Goal: Transaction & Acquisition: Purchase product/service

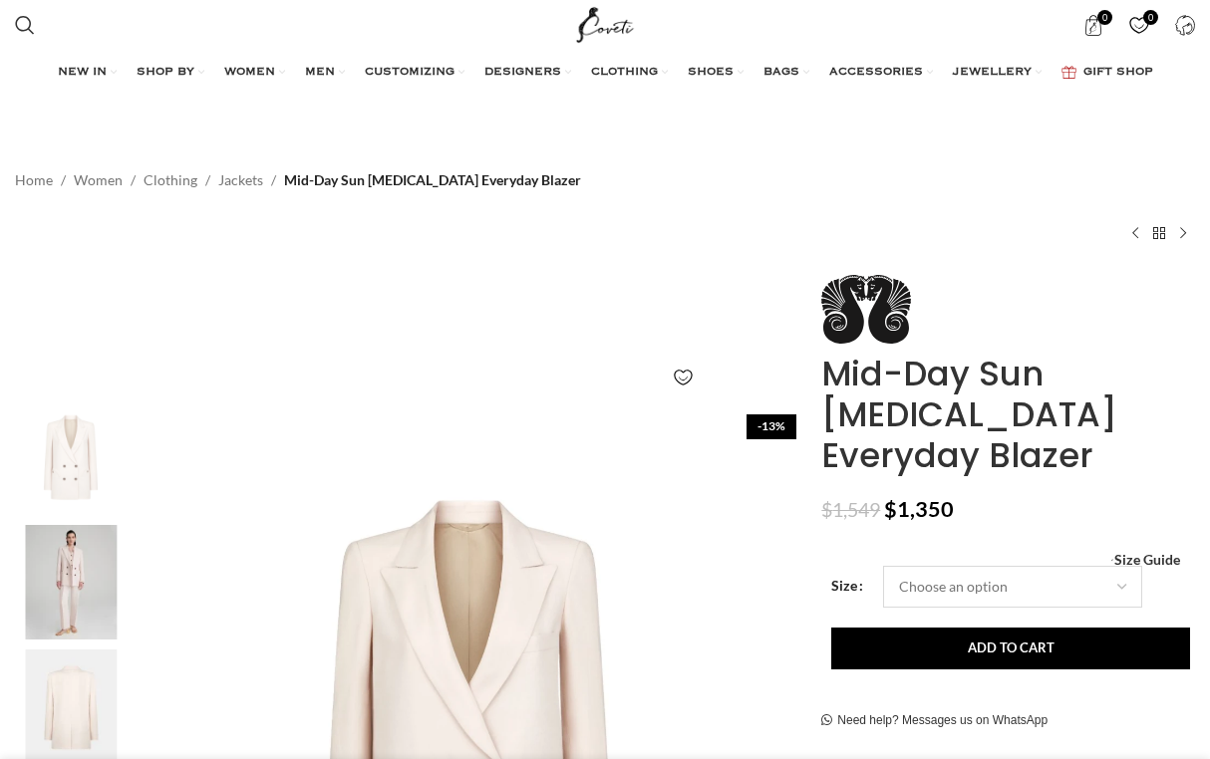
scroll to position [0, 208]
click at [1144, 560] on span "Size Guide" at bounding box center [1147, 560] width 66 height 0
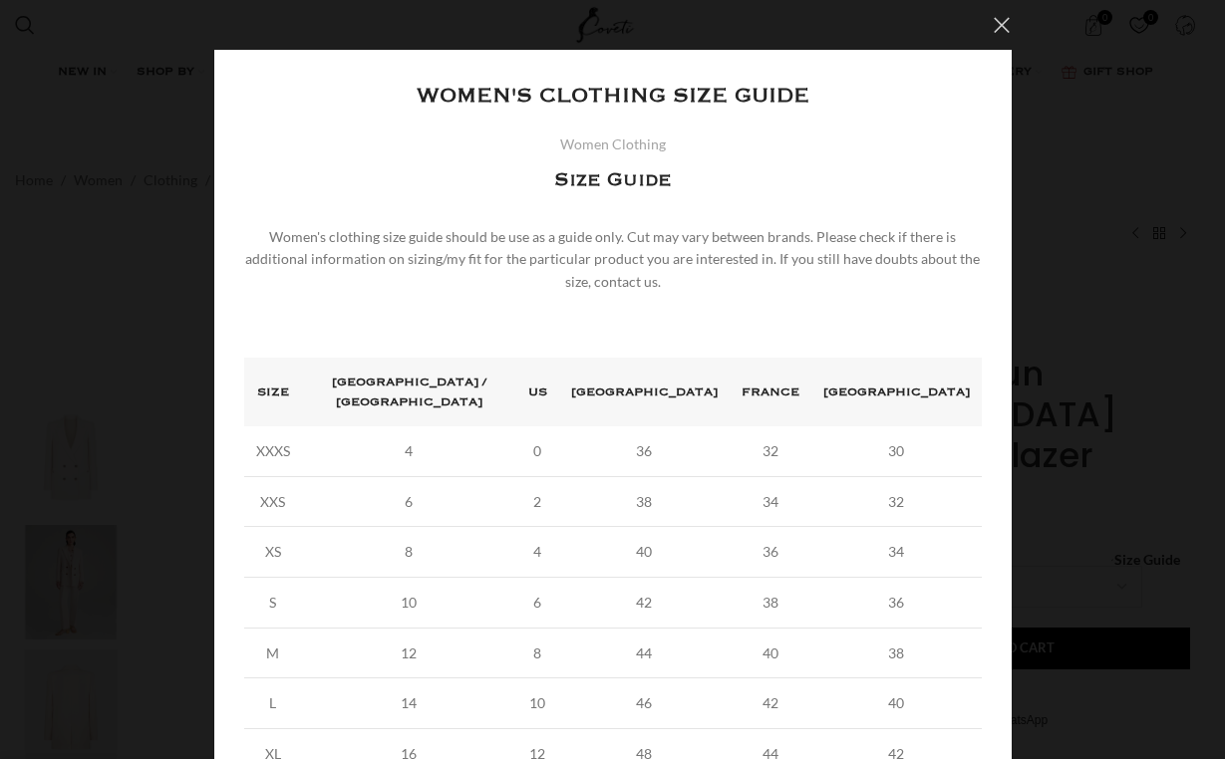
click at [992, 25] on button "×" at bounding box center [1002, 25] width 50 height 50
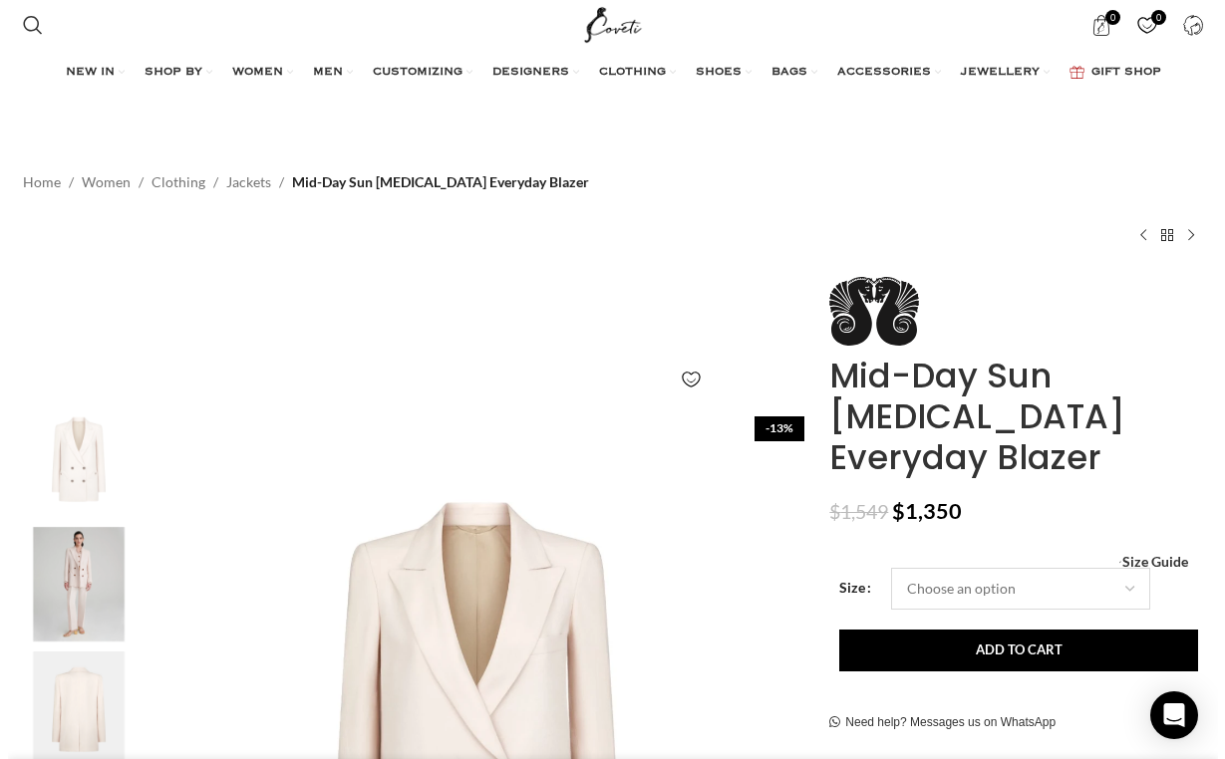
scroll to position [0, 208]
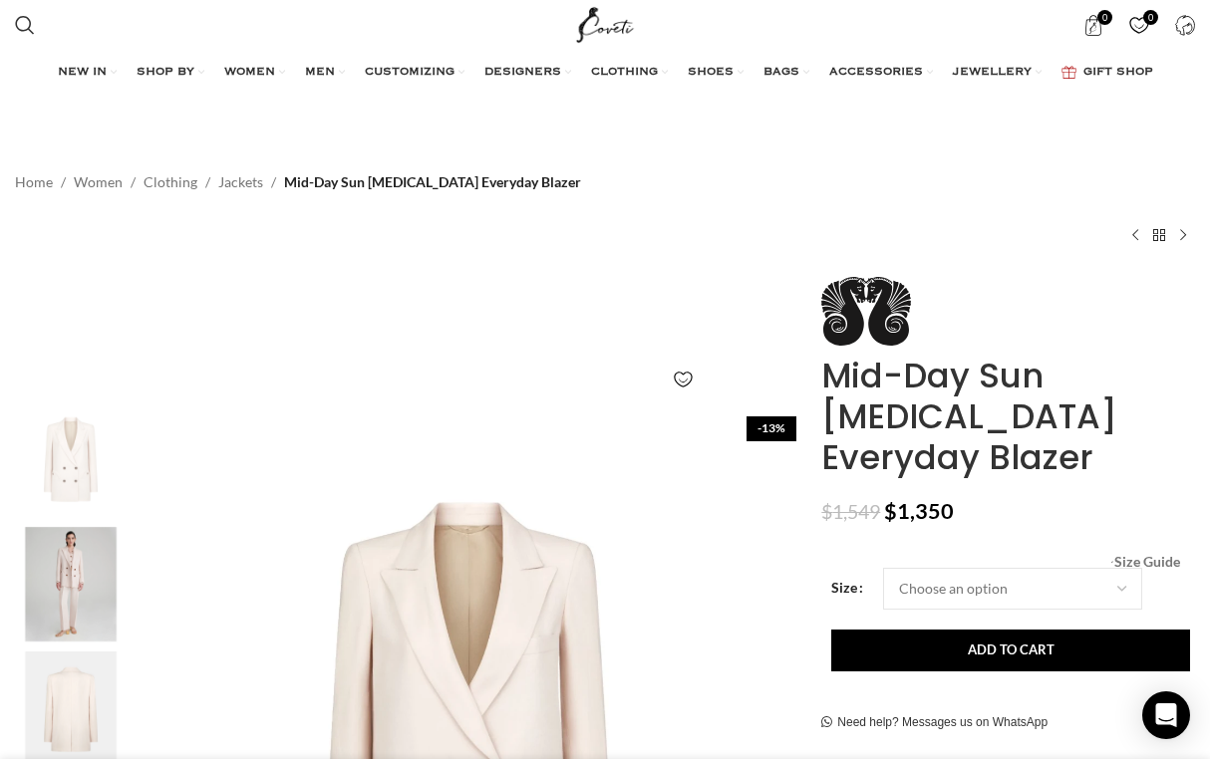
click at [1118, 562] on span "Size Guide" at bounding box center [1147, 562] width 66 height 0
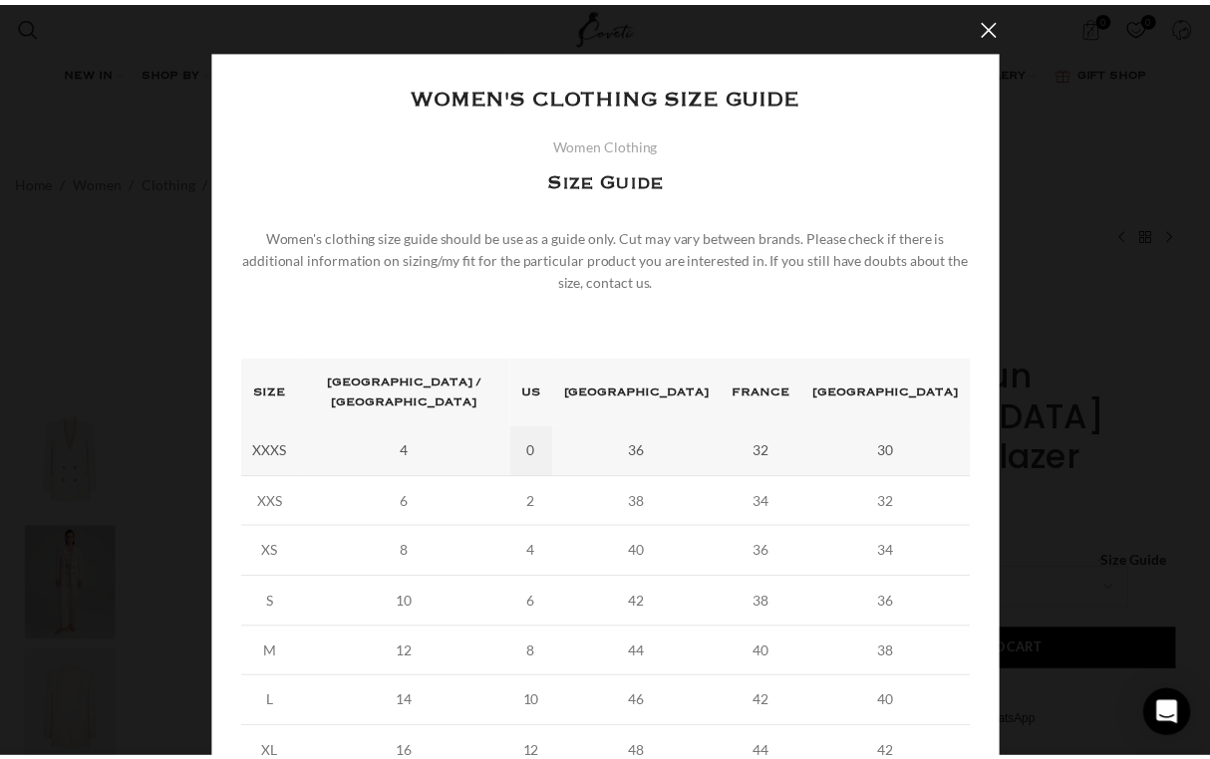
scroll to position [0, 416]
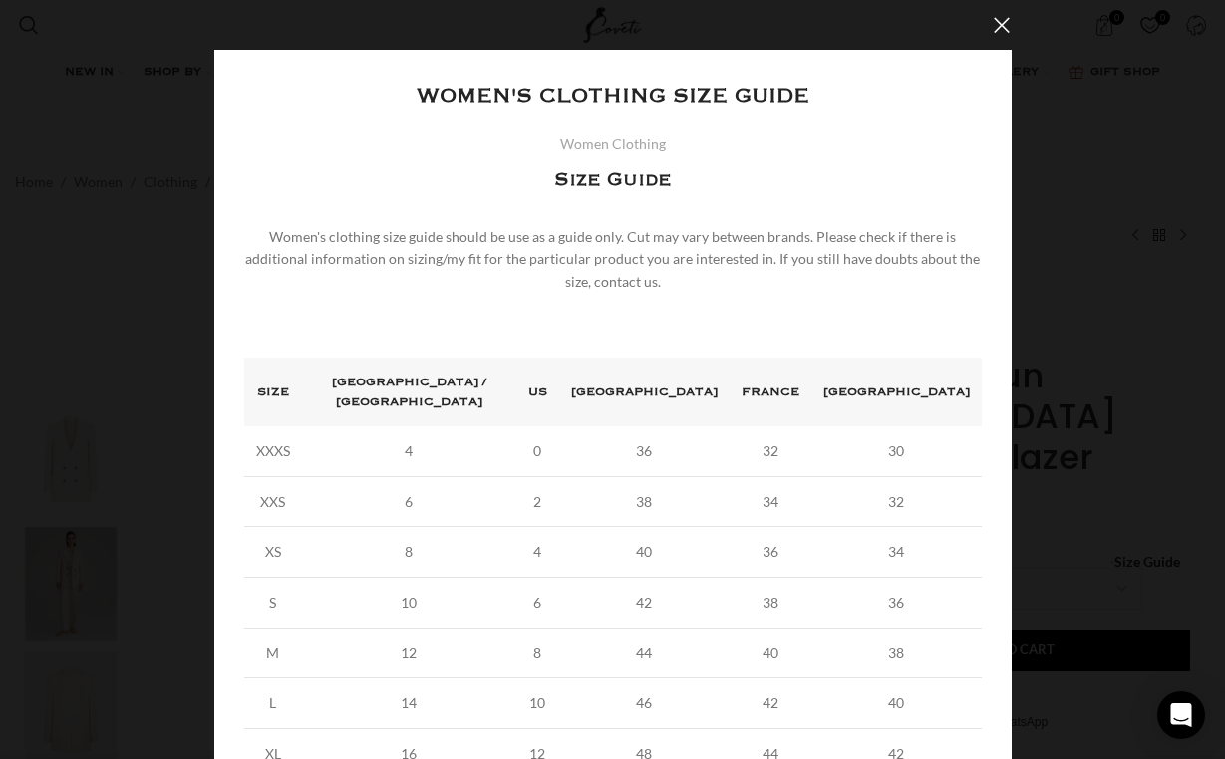
click at [1052, 452] on div "× Women's clothing size guide Women Clothing Size Guide Women's clothing size g…" at bounding box center [612, 480] width 1195 height 960
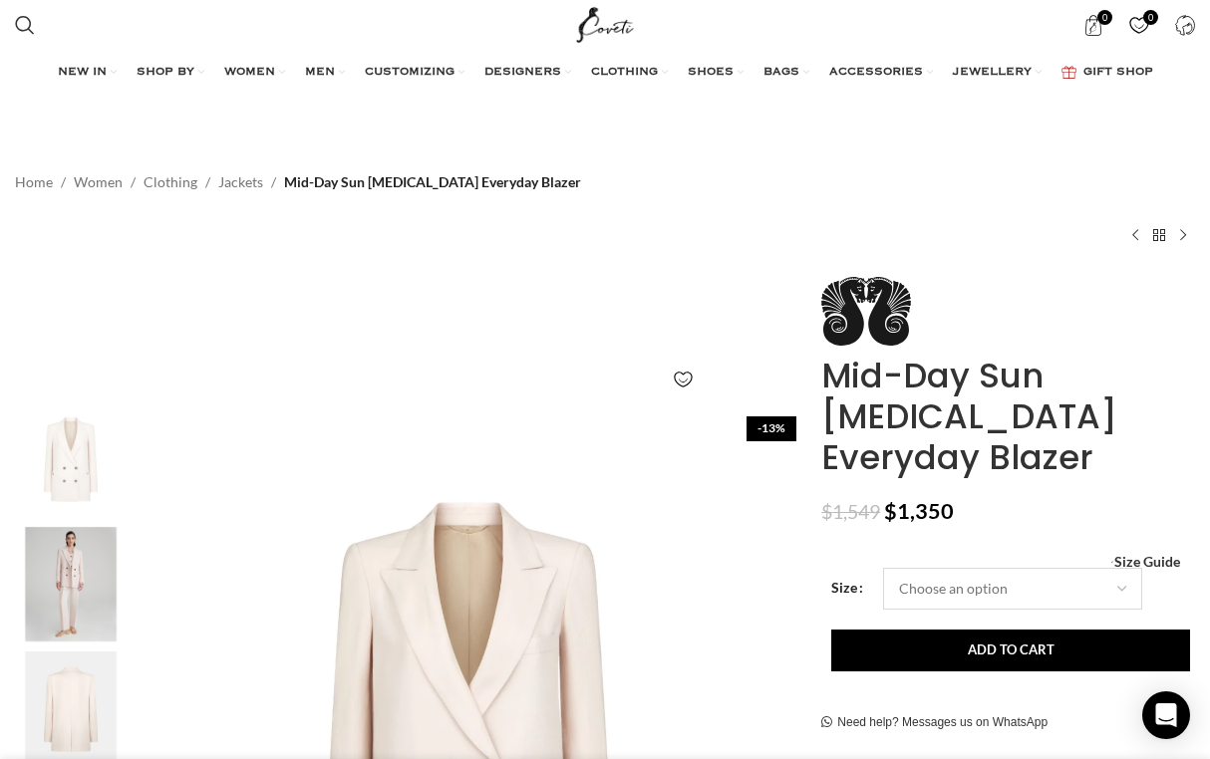
scroll to position [0, 624]
select select "12-uk"
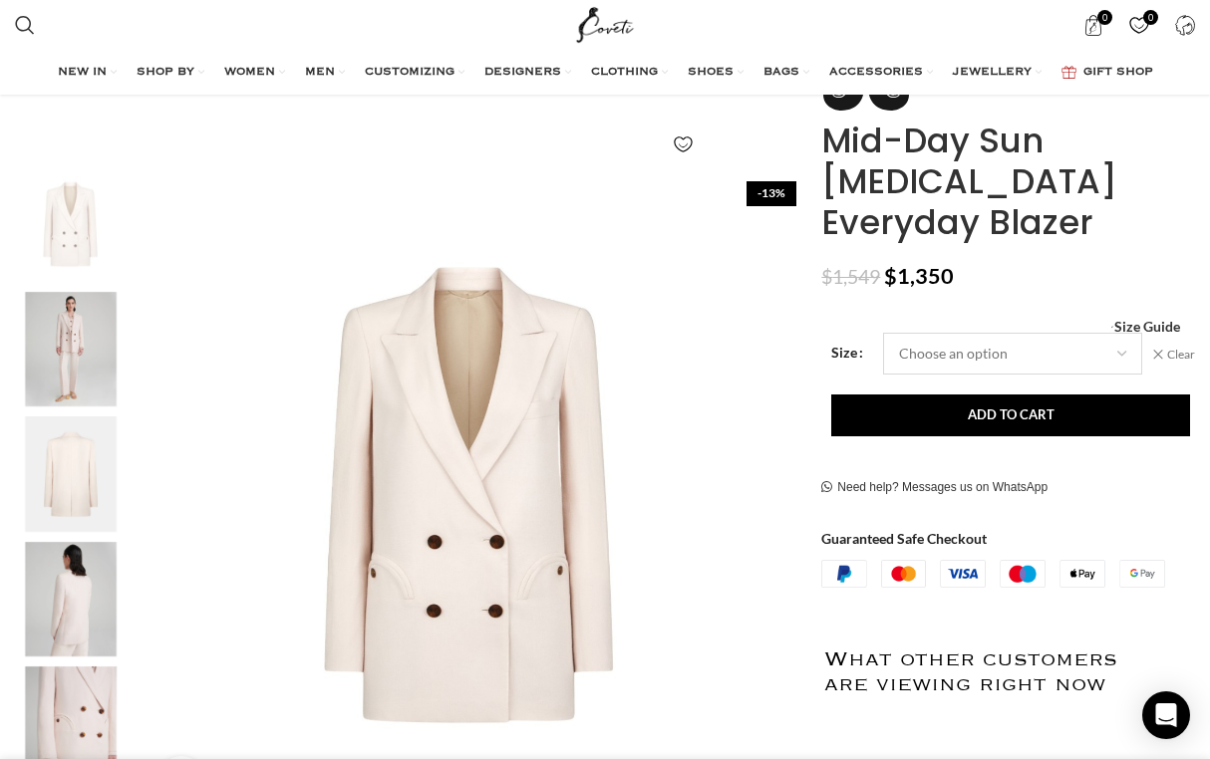
scroll to position [252, 0]
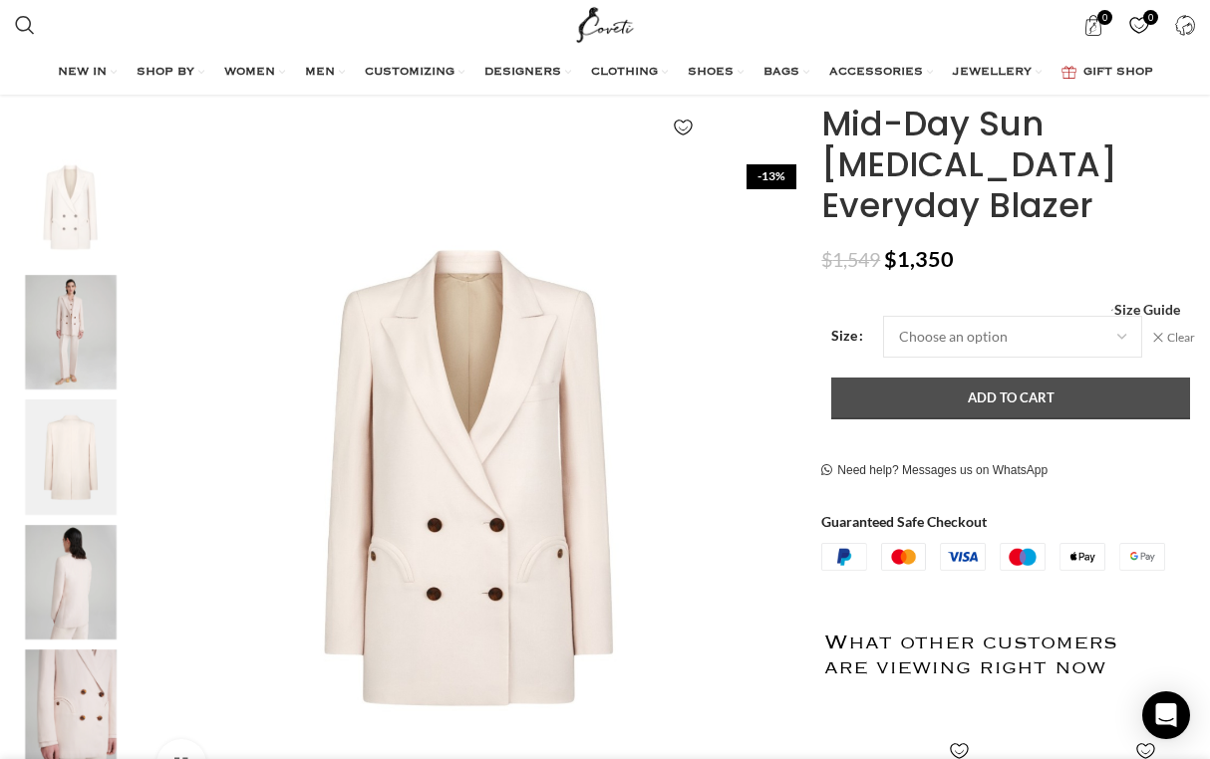
click at [990, 378] on button "Add to cart" at bounding box center [1010, 399] width 359 height 42
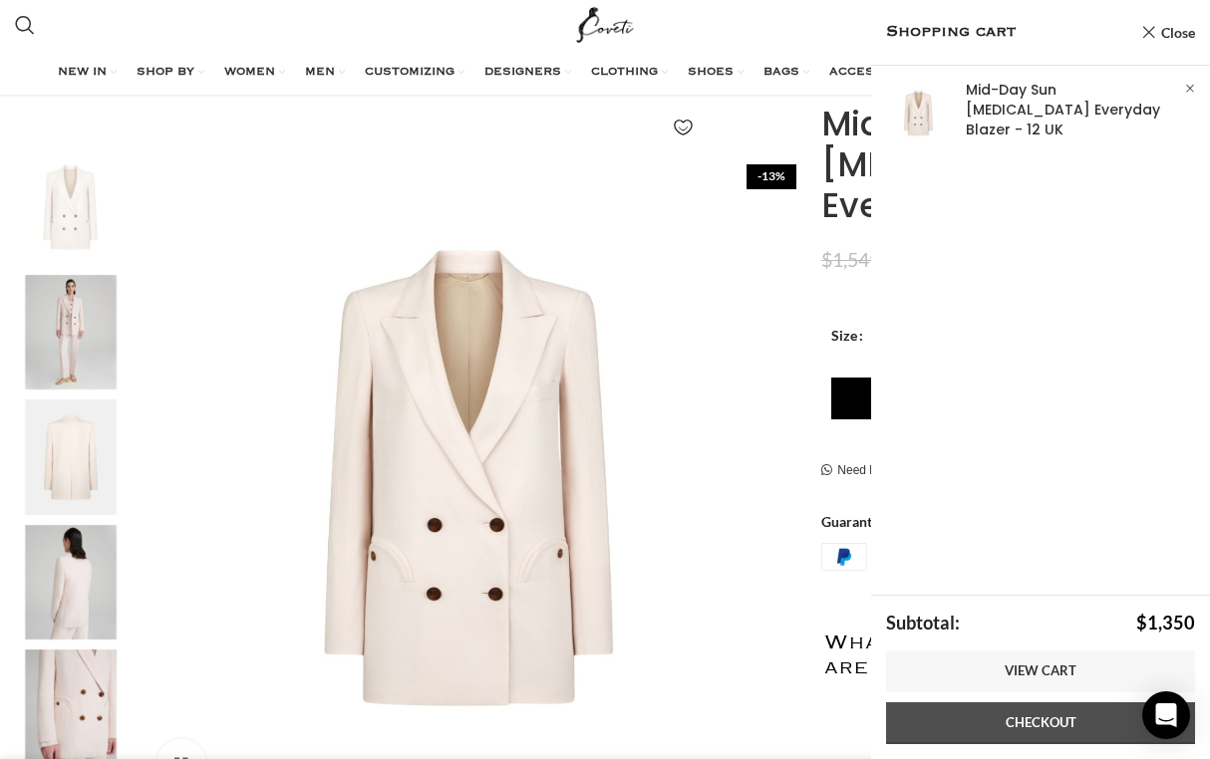
click at [998, 727] on link "Checkout" at bounding box center [1040, 724] width 309 height 42
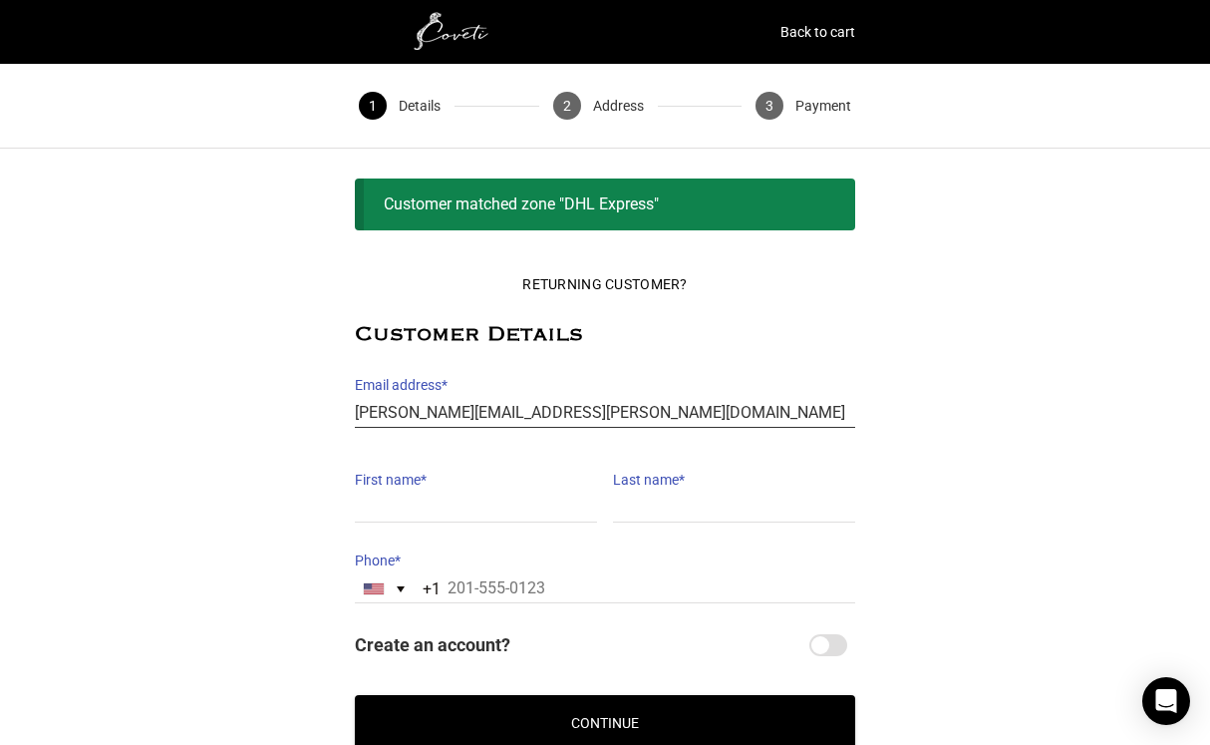
type input "[PERSON_NAME][EMAIL_ADDRESS][PERSON_NAME][DOMAIN_NAME]"
type input "[PERSON_NAME]"
type input "Hajnos"
click at [382, 592] on div "United States +1" at bounding box center [374, 588] width 20 height 11
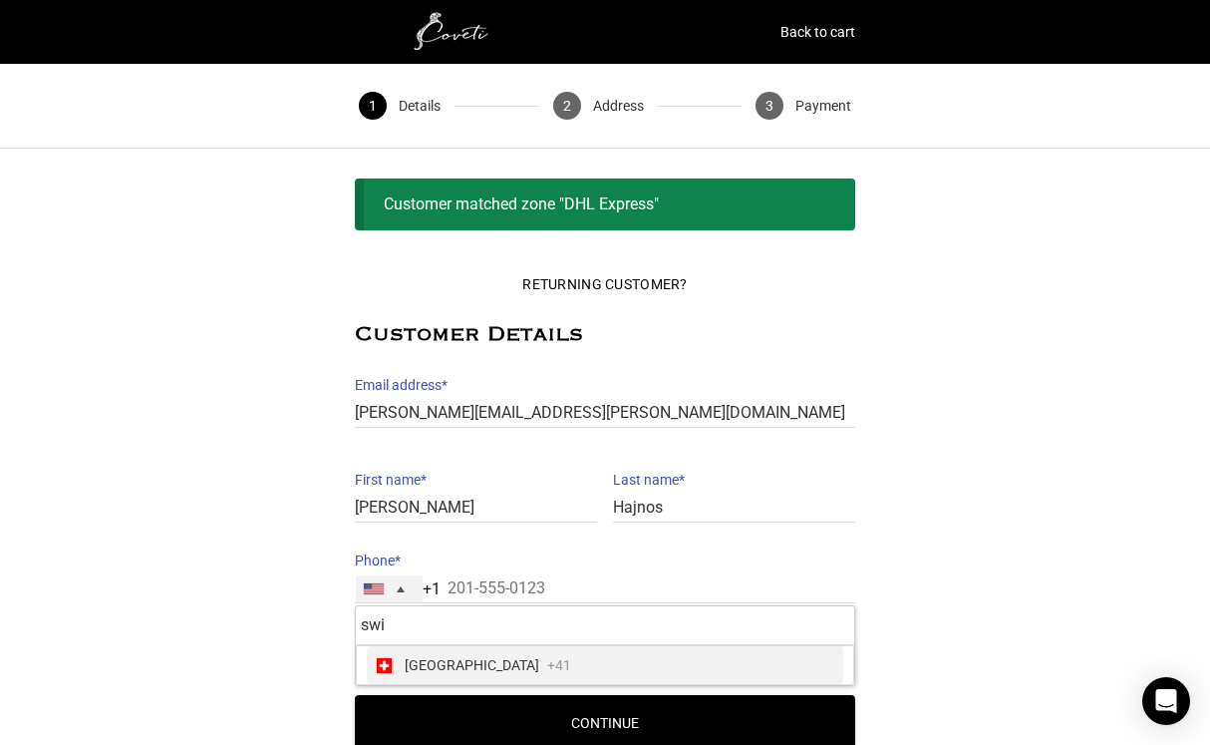
type input "swi"
click at [408, 668] on span "[GEOGRAPHIC_DATA]" at bounding box center [472, 665] width 135 height 28
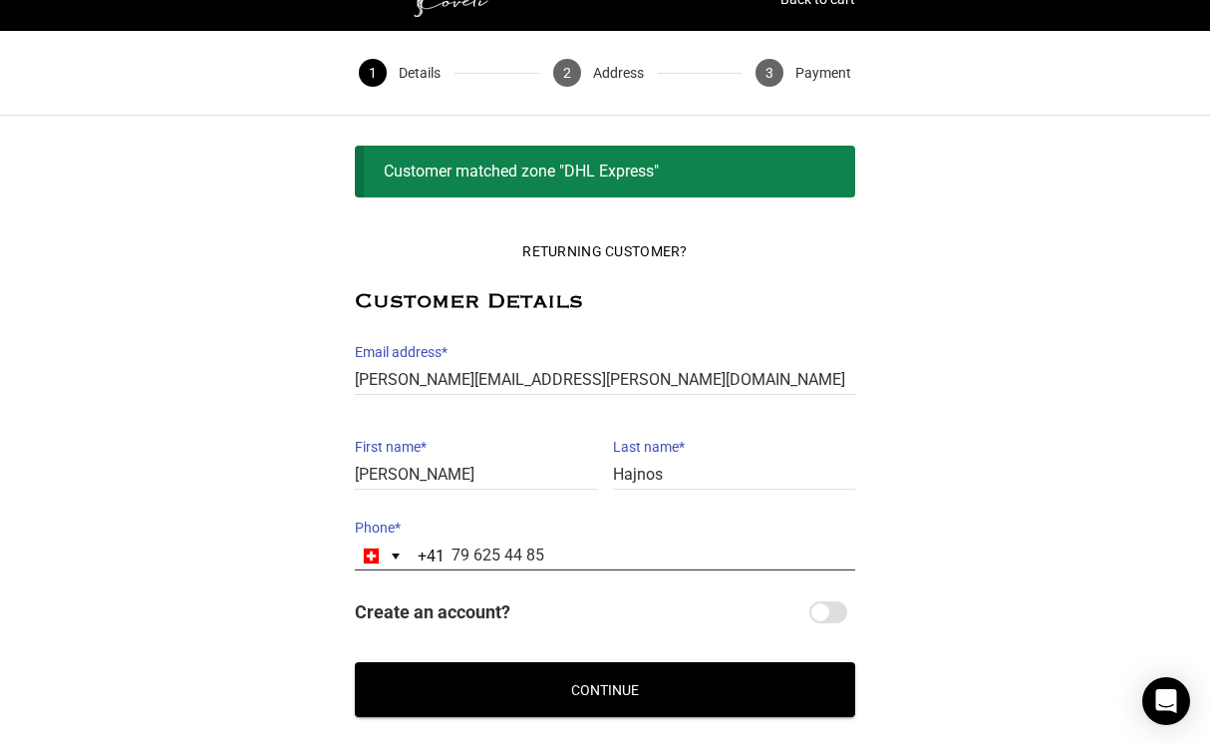
scroll to position [48, 0]
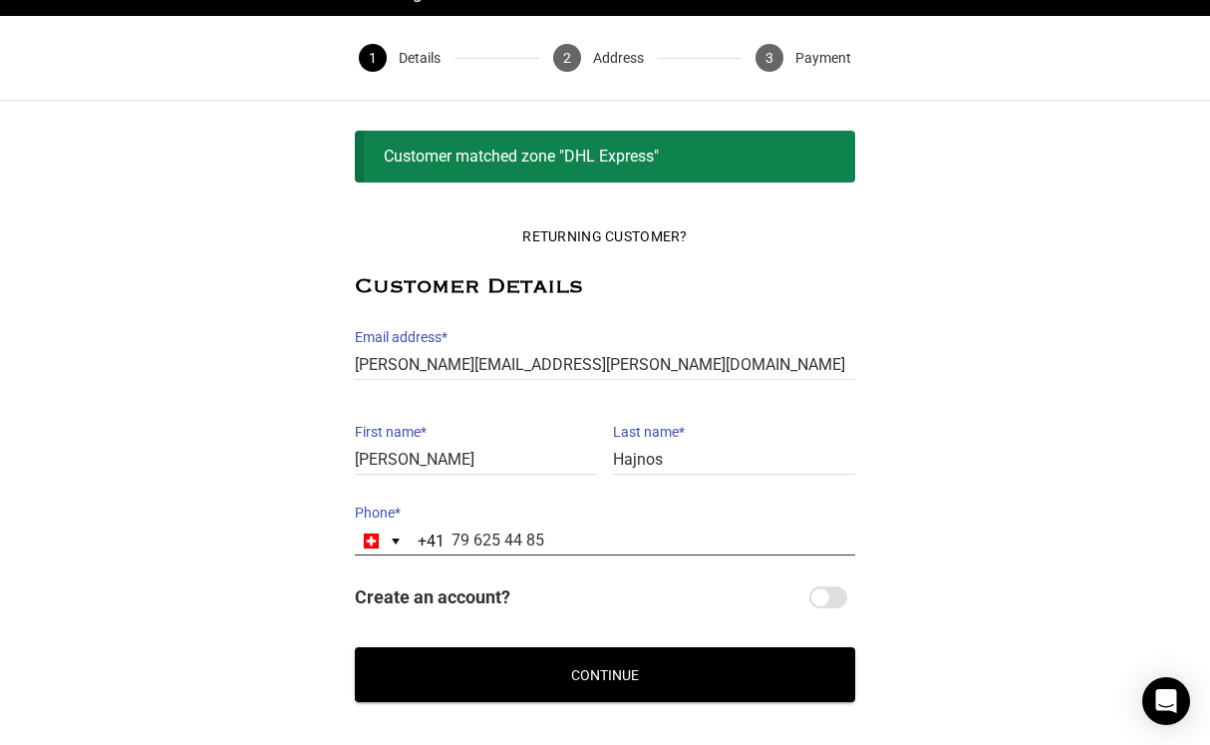
type input "79 625 44 85"
click at [840, 599] on input "Create an account?" at bounding box center [828, 597] width 38 height 22
checkbox input "true"
click at [713, 684] on button "Continue" at bounding box center [605, 674] width 500 height 55
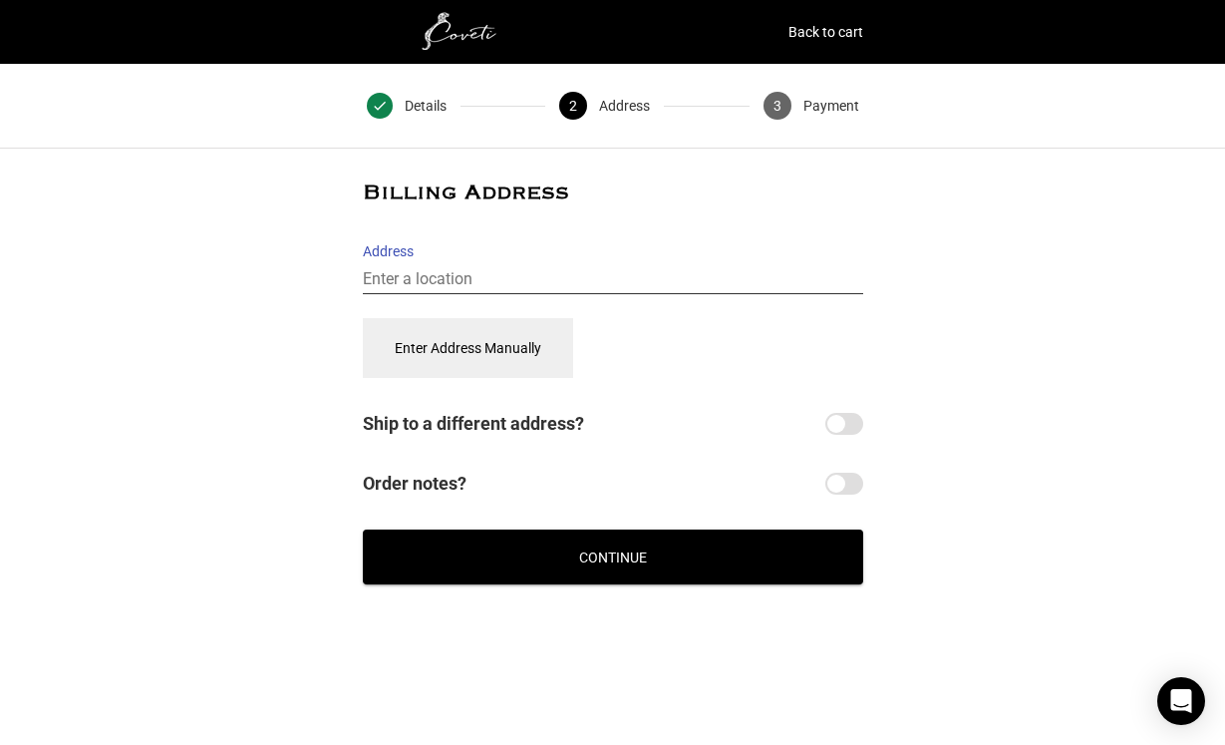
click at [422, 281] on input "Address" at bounding box center [613, 279] width 500 height 29
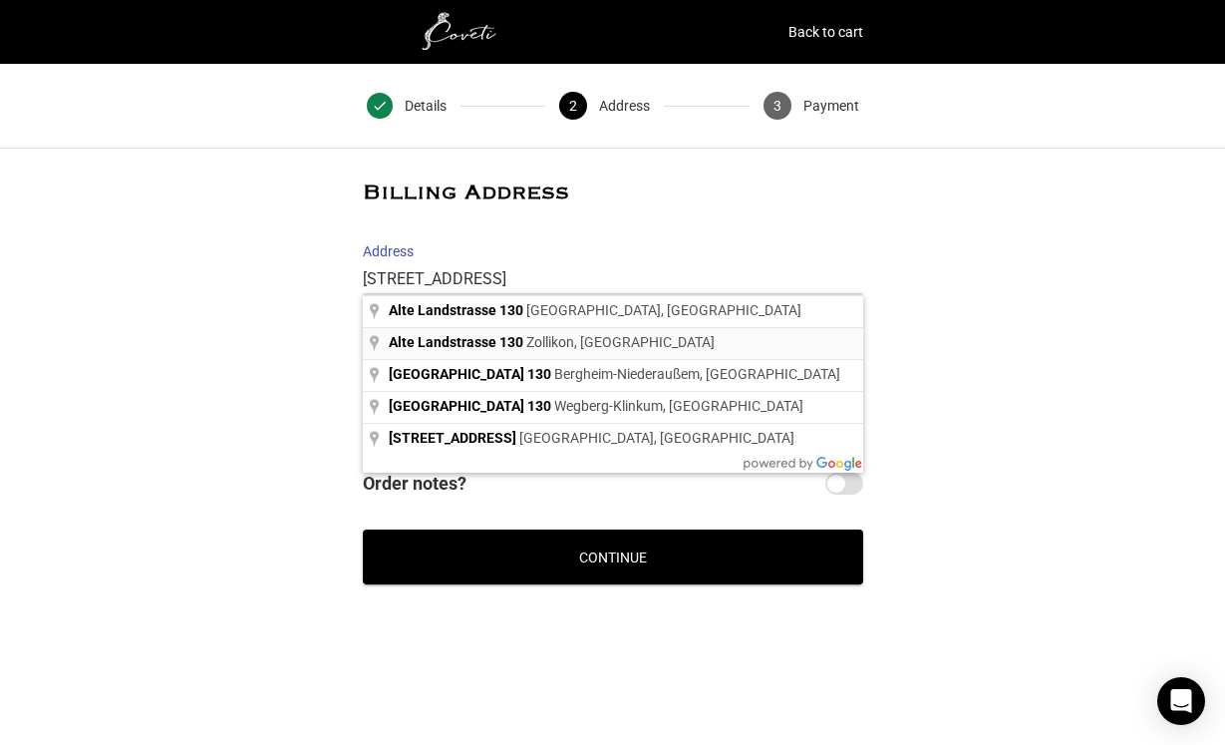
type input "Alte Landstrasse 130, Zollikon, Schweiz"
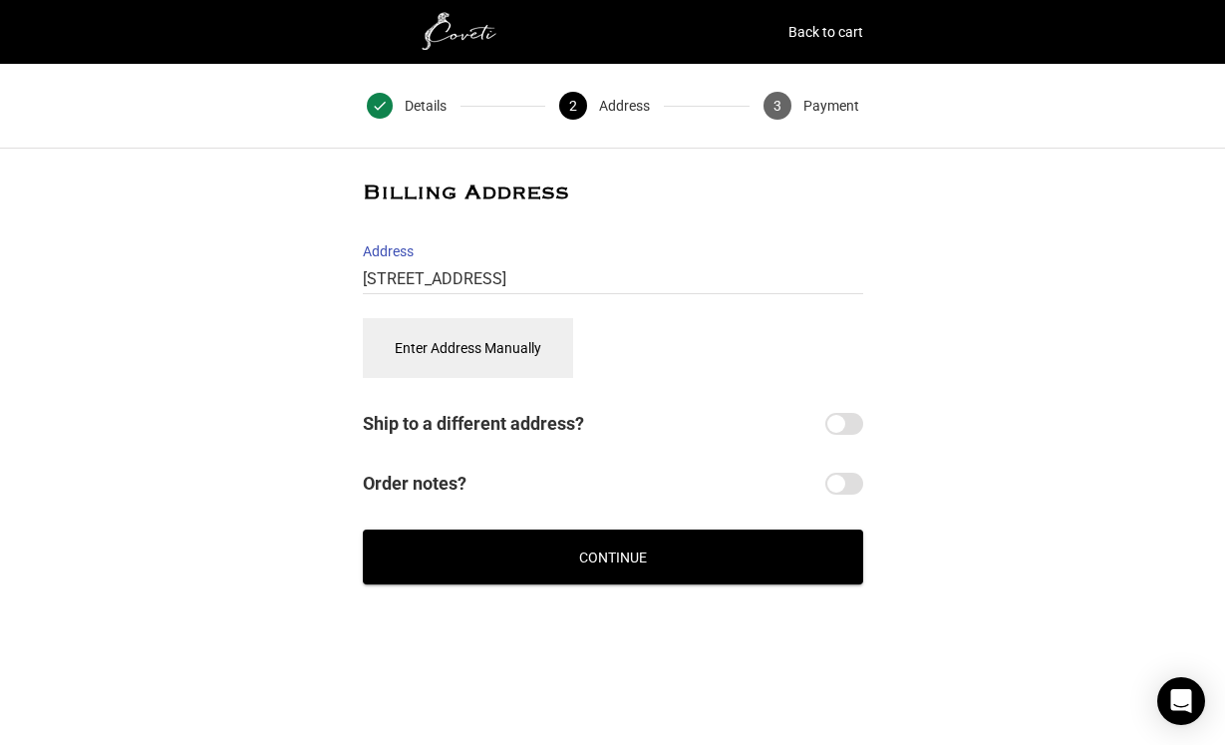
select select "CH"
type input "[STREET_ADDRESS]"
type input "Alte Landstrasse 130, Zollikon"
type input "Zollikon"
type input "8702"
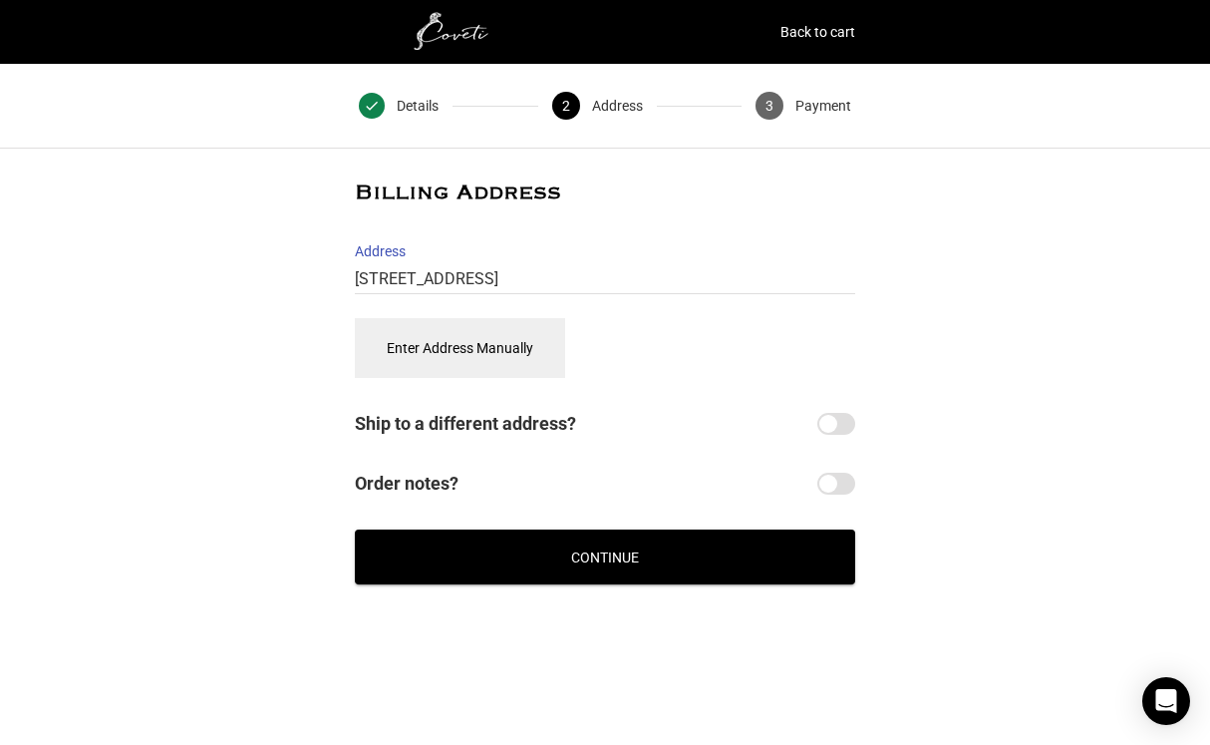
select select "ZH"
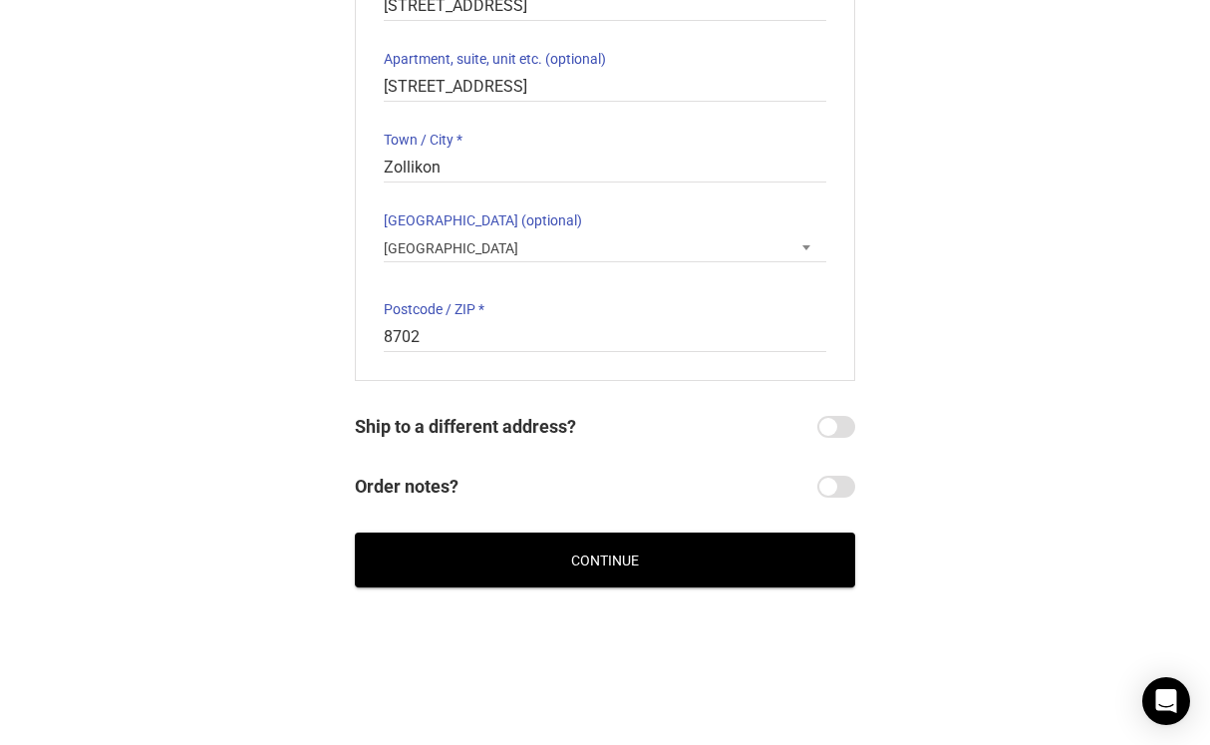
scroll to position [447, 0]
click at [451, 549] on button "Continue" at bounding box center [605, 559] width 500 height 55
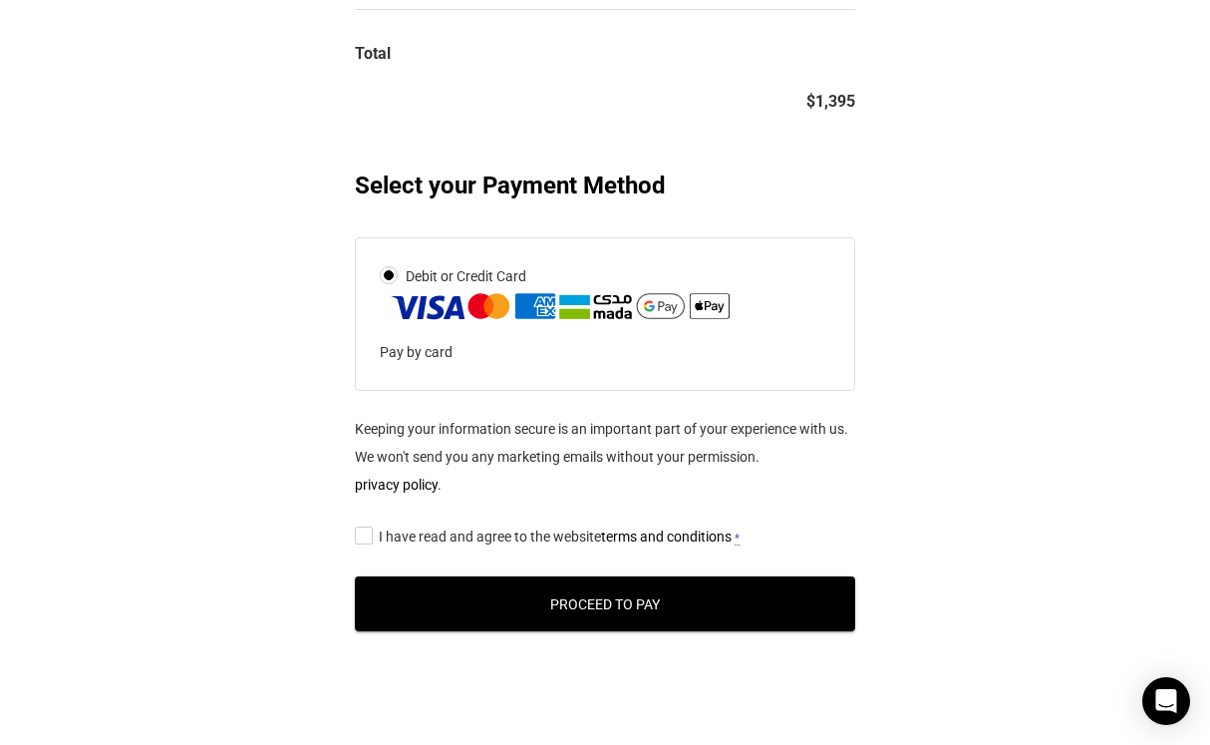
scroll to position [780, 0]
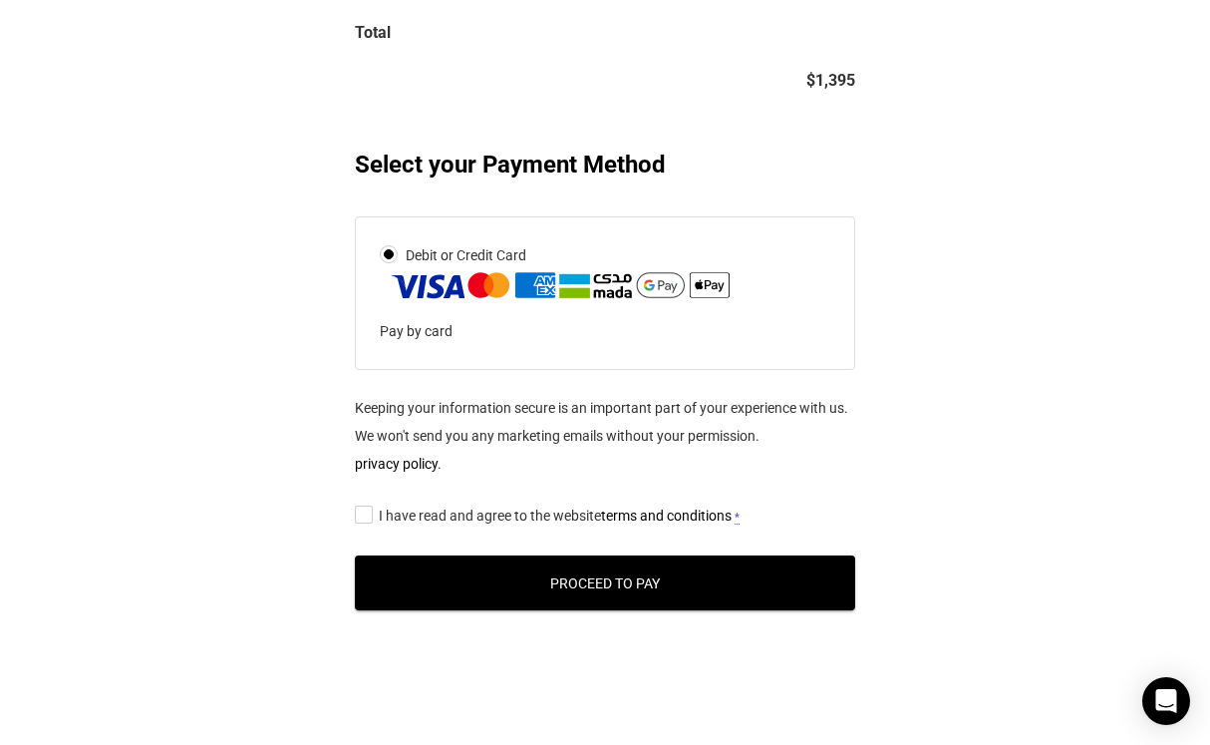
click at [362, 513] on input "I have read and agree to the website terms and conditions *" at bounding box center [361, 513] width 13 height 0
click at [380, 580] on button "Proceed to Pay" at bounding box center [605, 582] width 500 height 55
click at [568, 582] on button "Proceed to Pay" at bounding box center [605, 582] width 500 height 55
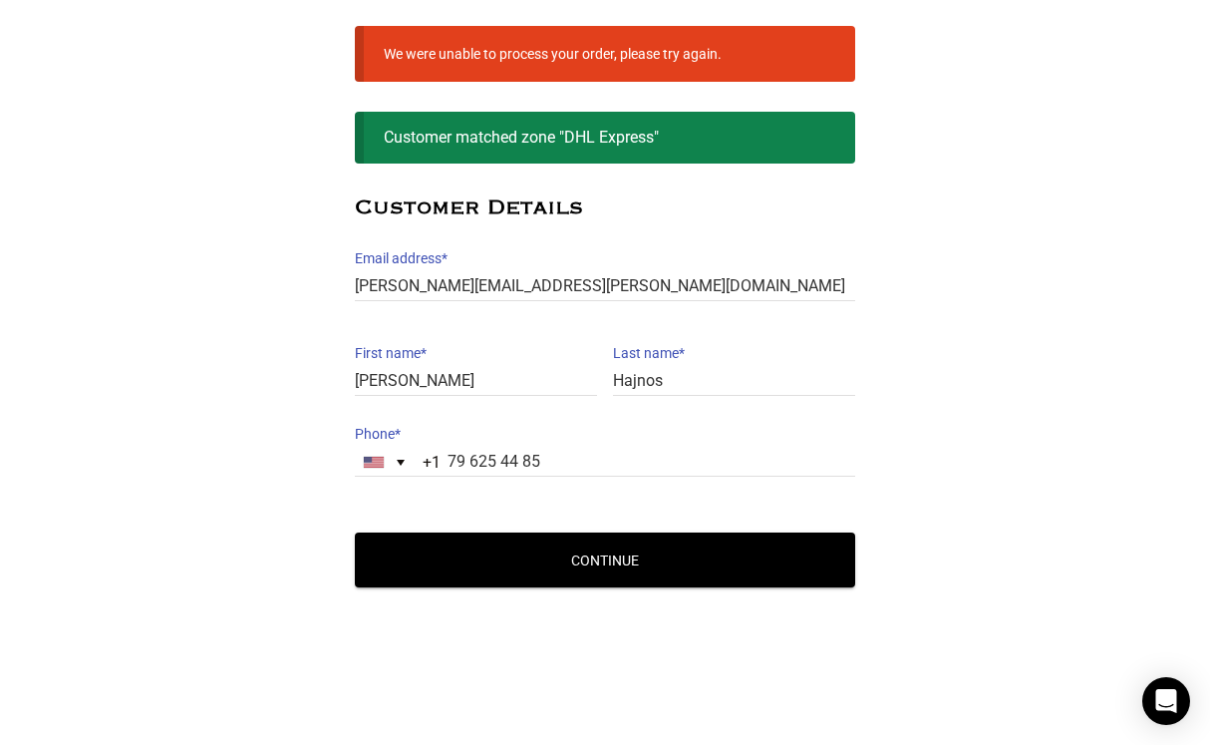
scroll to position [152, 0]
click at [375, 461] on div "[GEOGRAPHIC_DATA] +1" at bounding box center [374, 461] width 20 height 11
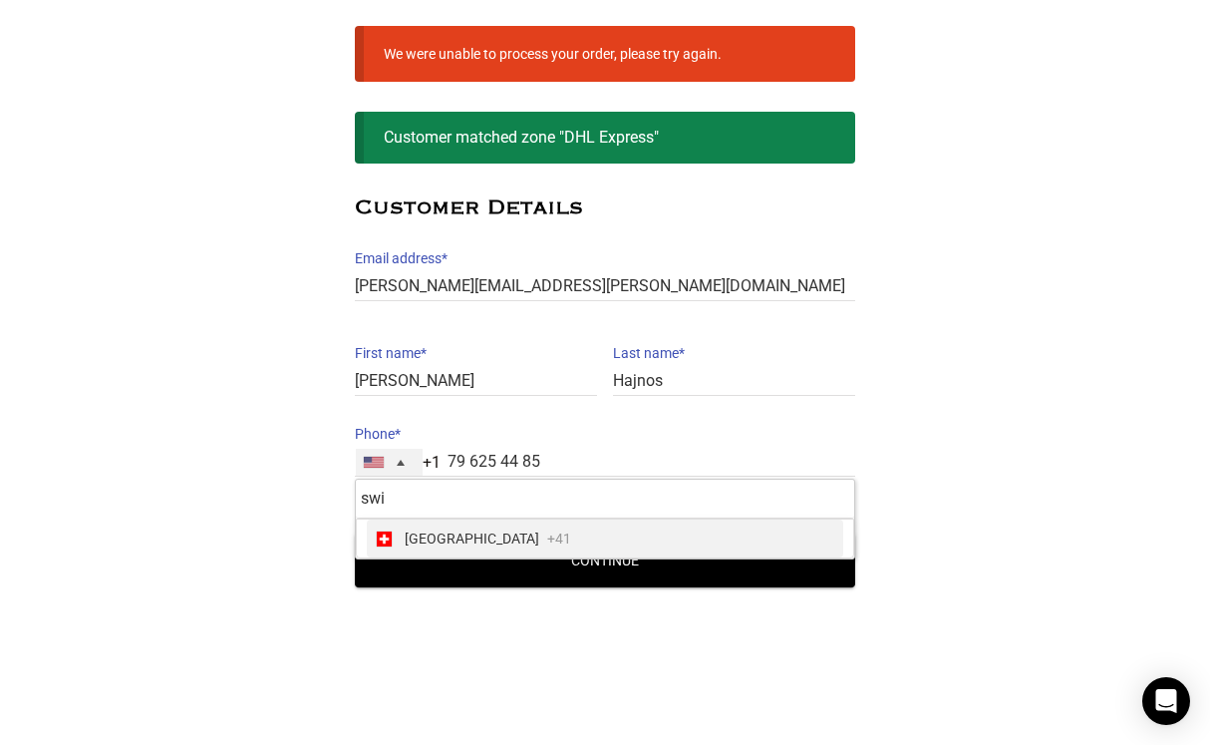
type input "swi"
click at [414, 538] on span "[GEOGRAPHIC_DATA]" at bounding box center [472, 538] width 135 height 28
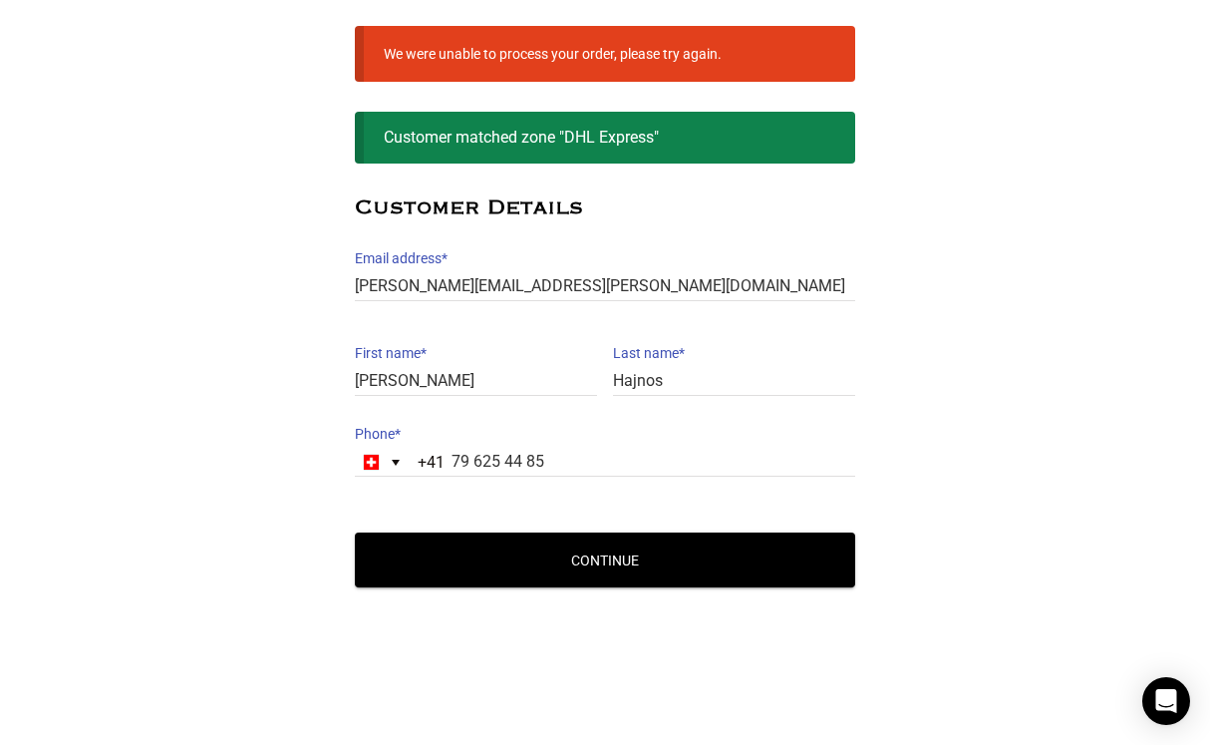
click at [421, 556] on button "Continue" at bounding box center [605, 559] width 500 height 55
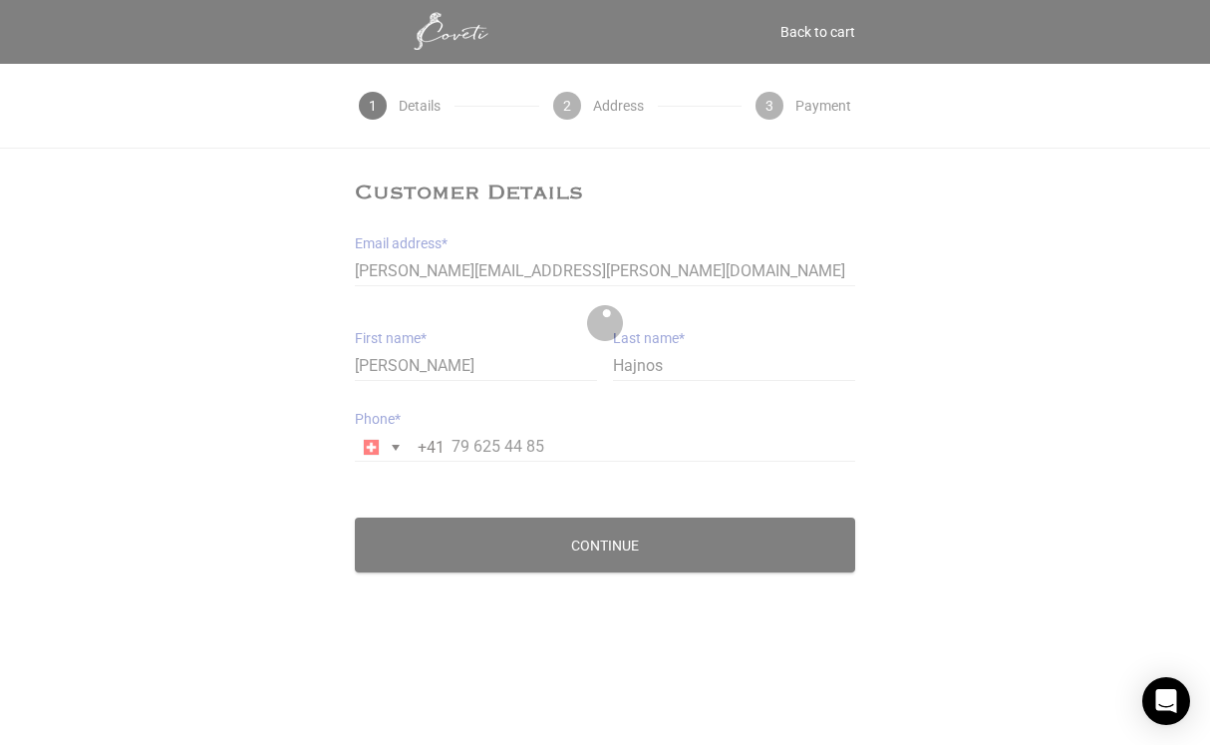
scroll to position [0, 0]
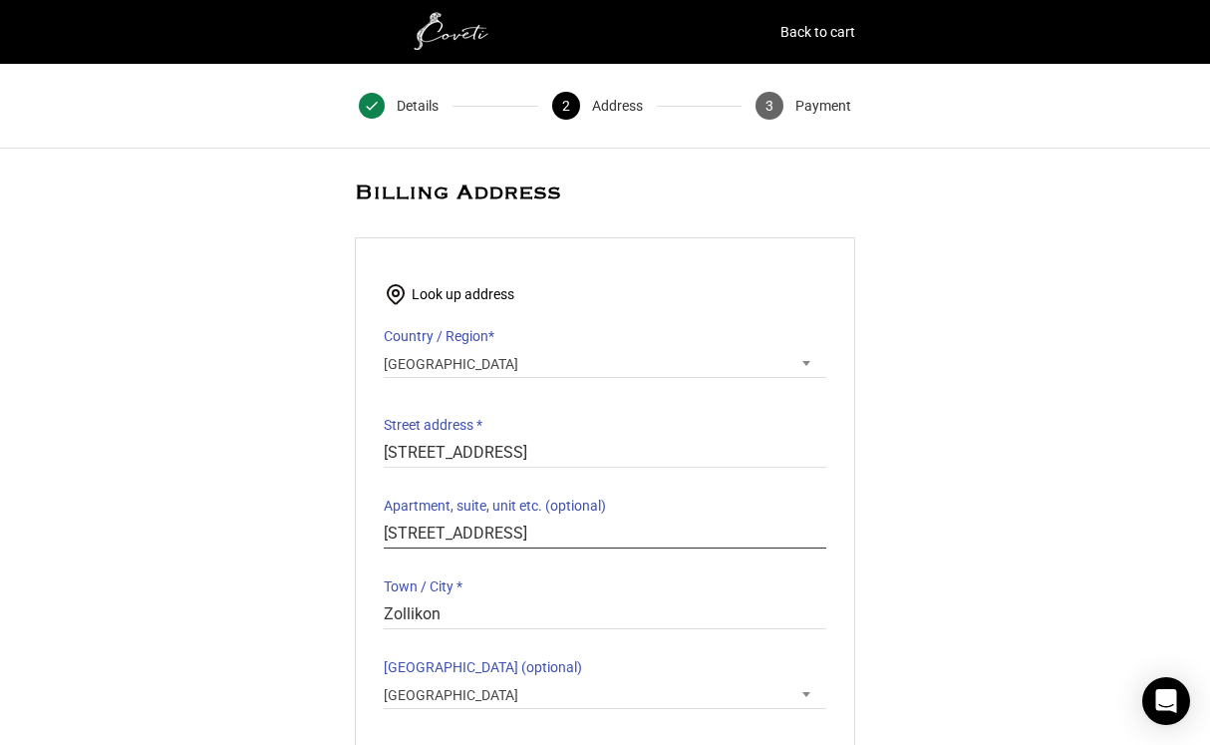
drag, startPoint x: 619, startPoint y: 534, endPoint x: 351, endPoint y: 532, distance: 268.1
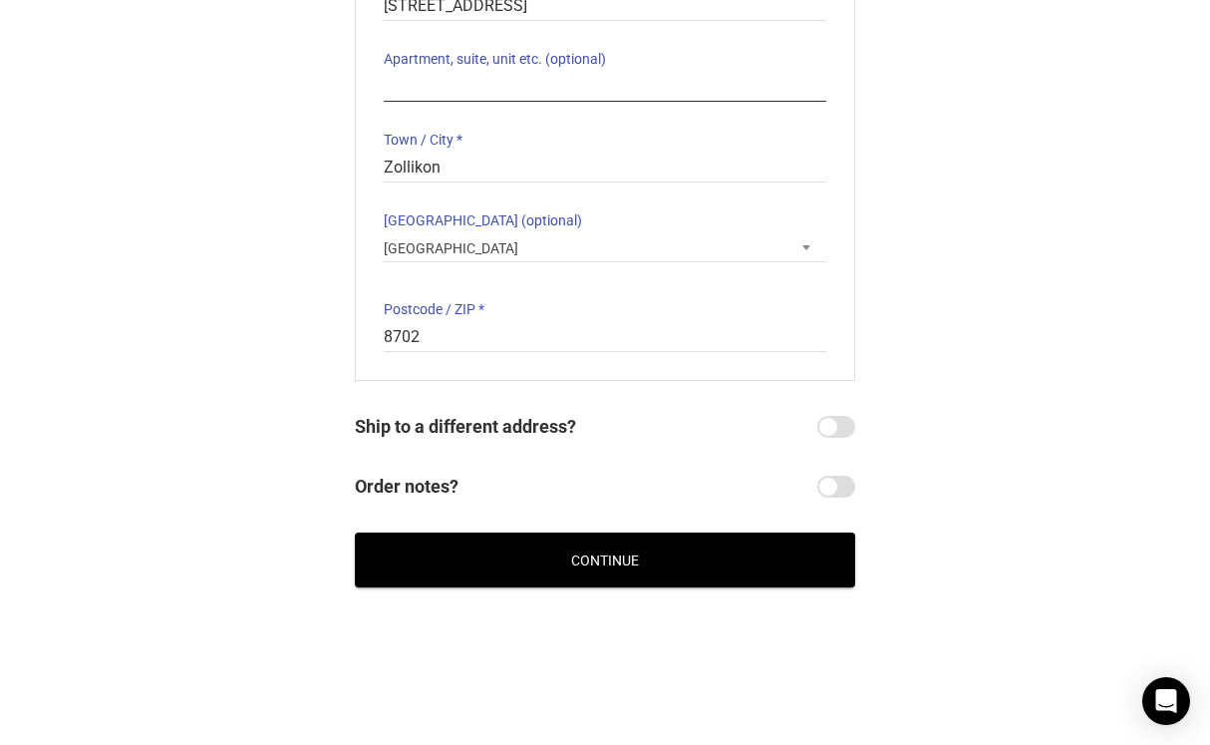
scroll to position [447, 0]
click at [601, 574] on button "Continue" at bounding box center [605, 559] width 500 height 55
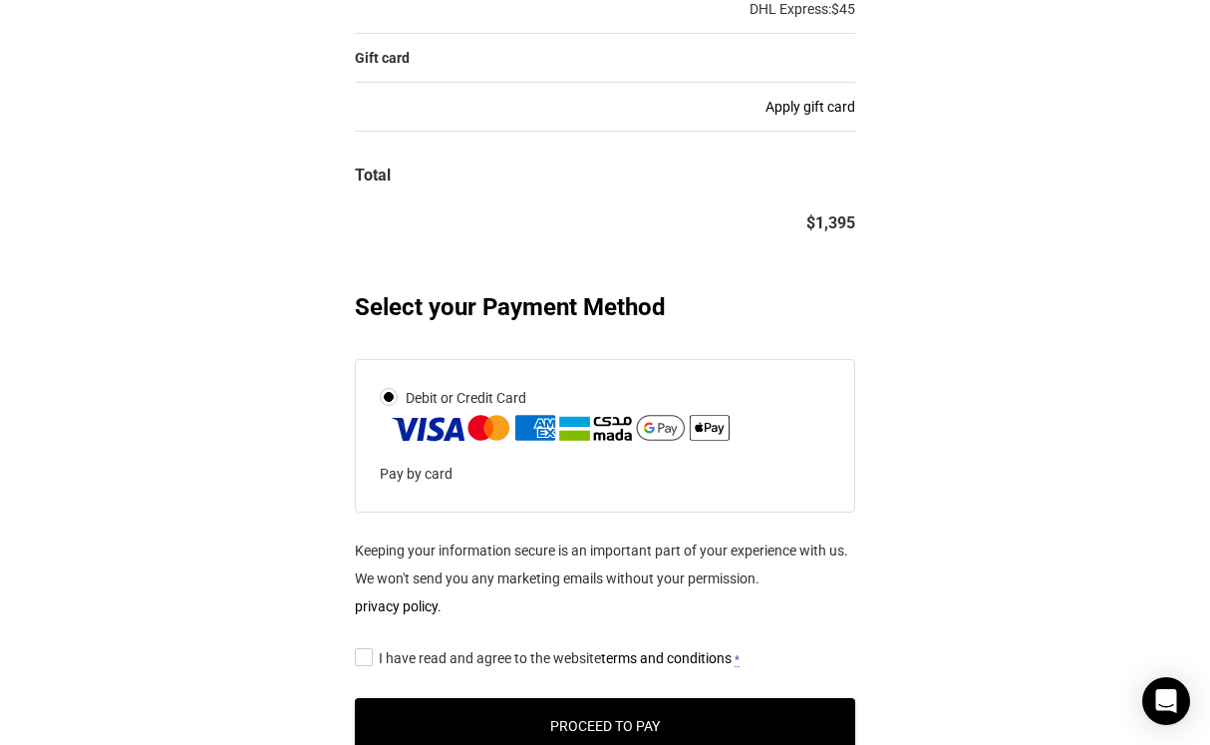
scroll to position [642, 0]
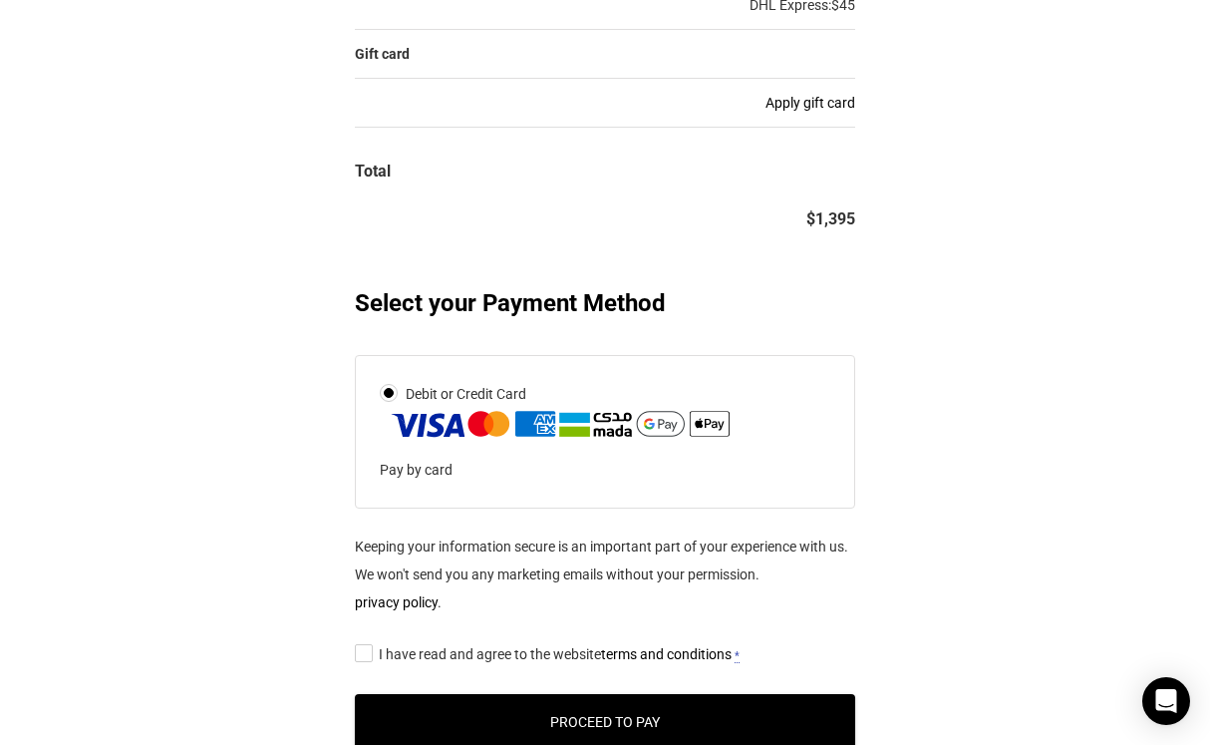
click at [365, 652] on input "I have read and agree to the website terms and conditions *" at bounding box center [361, 652] width 13 height 0
click at [491, 414] on img at bounding box center [560, 424] width 345 height 32
click at [0, 0] on input "Debit or Credit Card" at bounding box center [0, 0] width 0 height 0
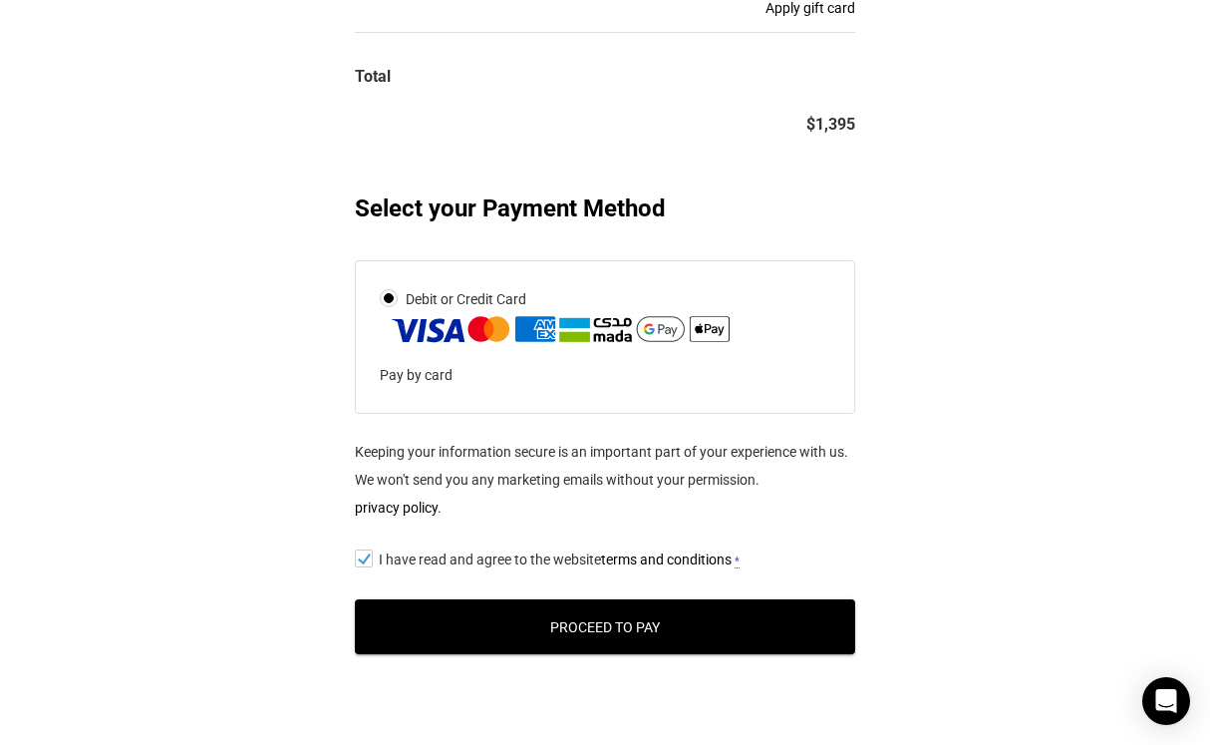
scroll to position [763, 0]
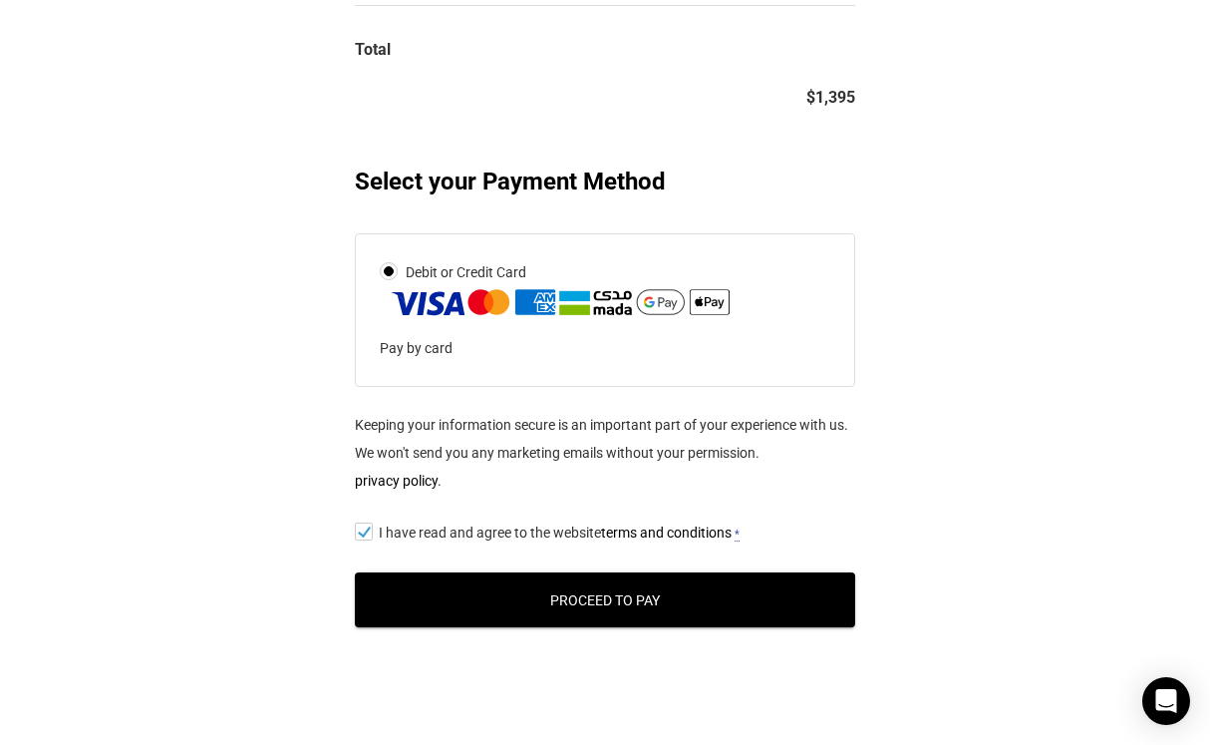
click at [484, 615] on button "Proceed to Pay" at bounding box center [605, 599] width 500 height 55
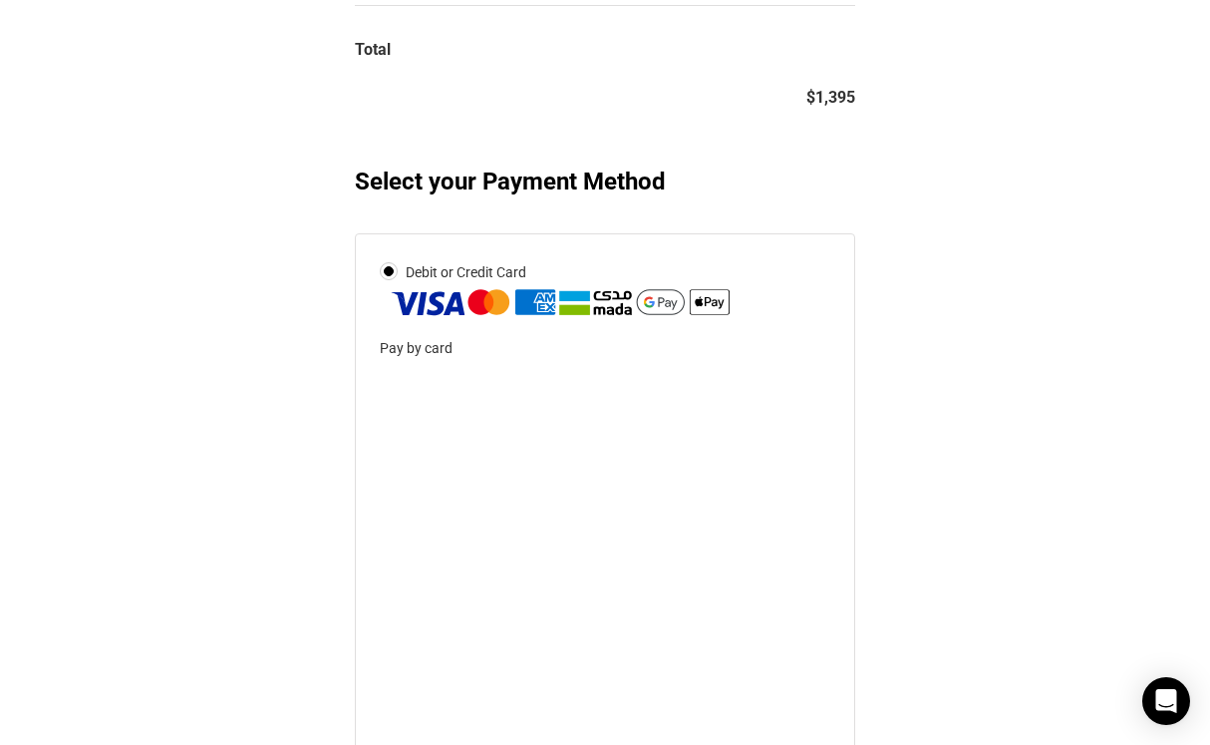
click at [272, 590] on div "Customer Details Email address * naomi@hajnos.ch Email address is a required fi…" at bounding box center [605, 298] width 1210 height 1735
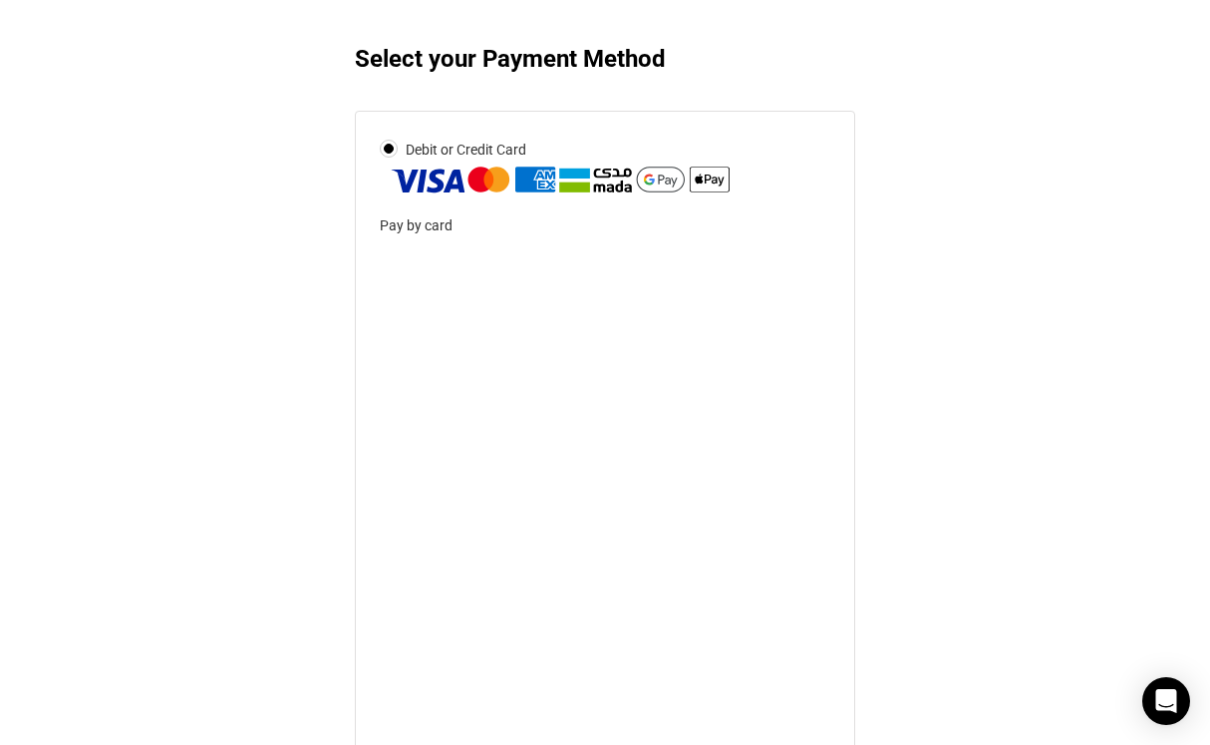
scroll to position [921, 0]
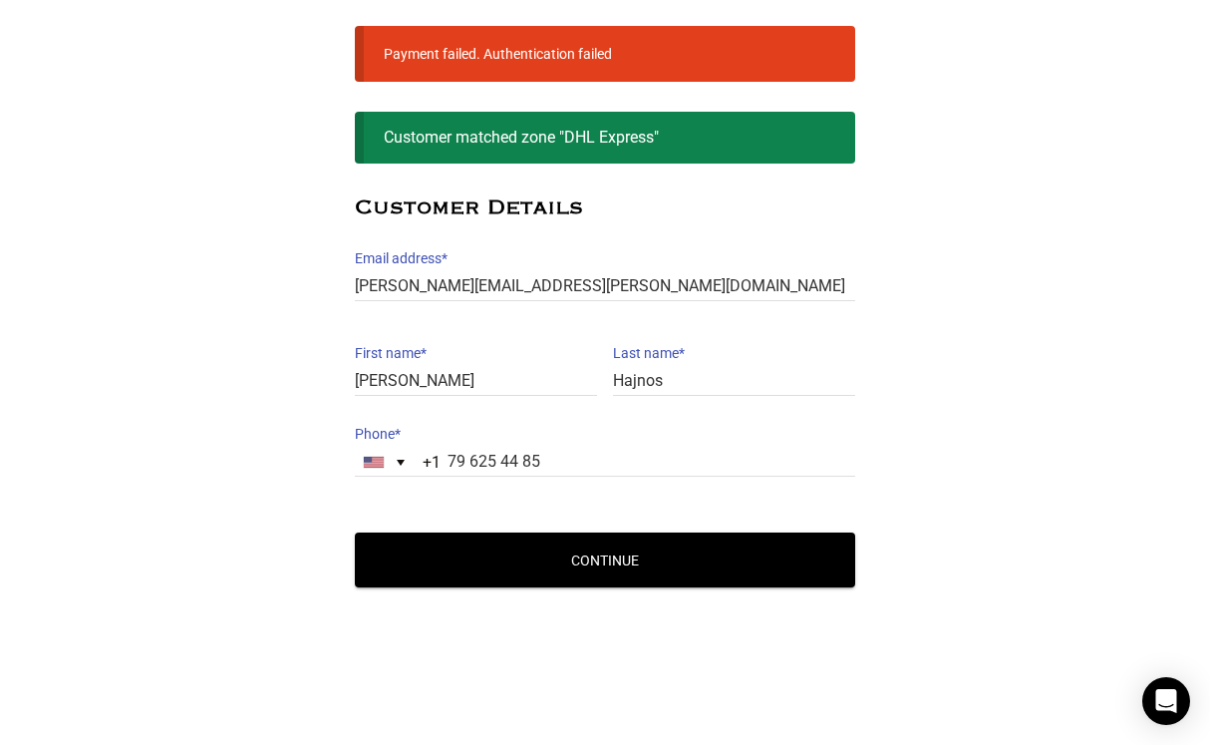
scroll to position [152, 0]
click at [392, 462] on div "United States +1" at bounding box center [389, 462] width 67 height 27
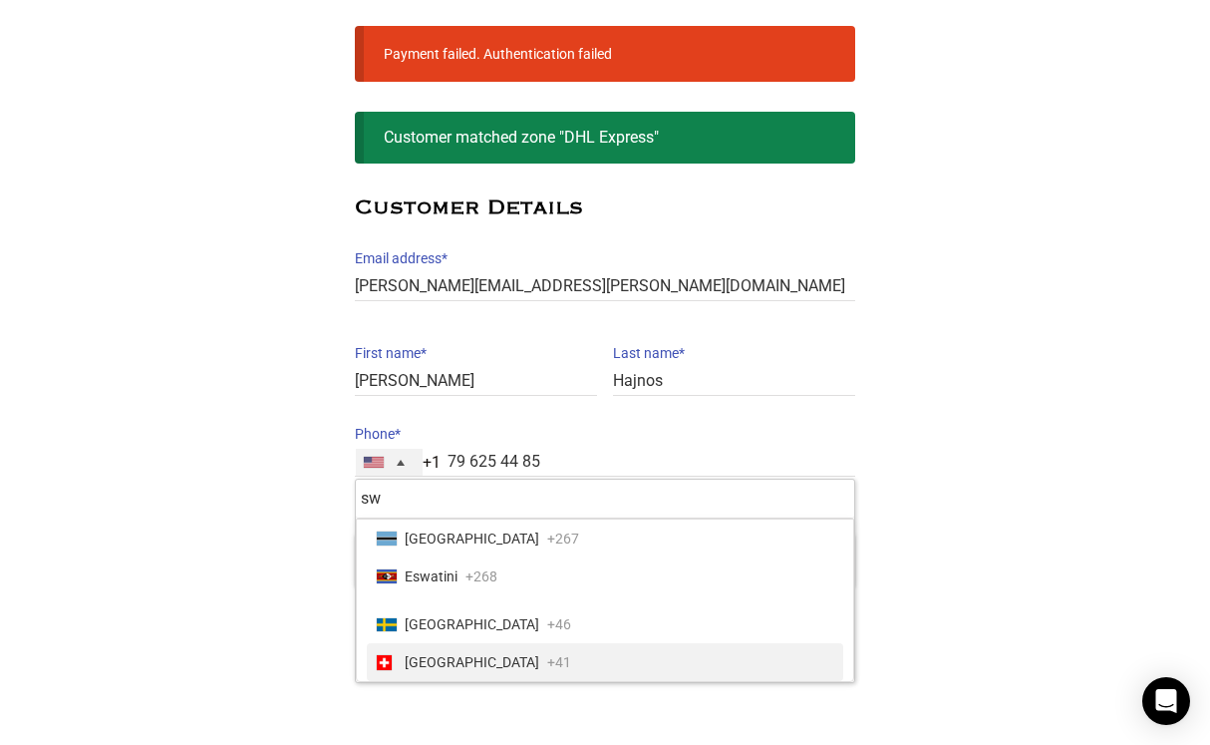
type input "sw"
click at [407, 659] on span "[GEOGRAPHIC_DATA]" at bounding box center [472, 662] width 135 height 28
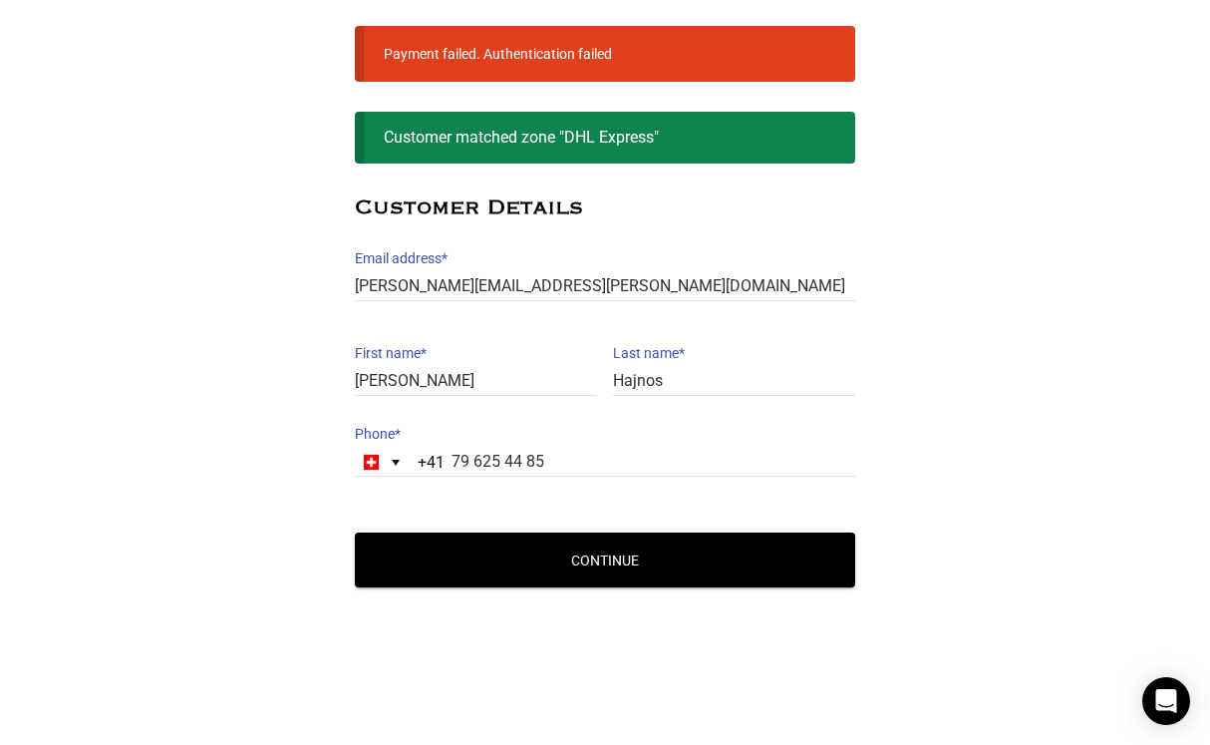
click at [435, 557] on button "Continue" at bounding box center [605, 559] width 500 height 55
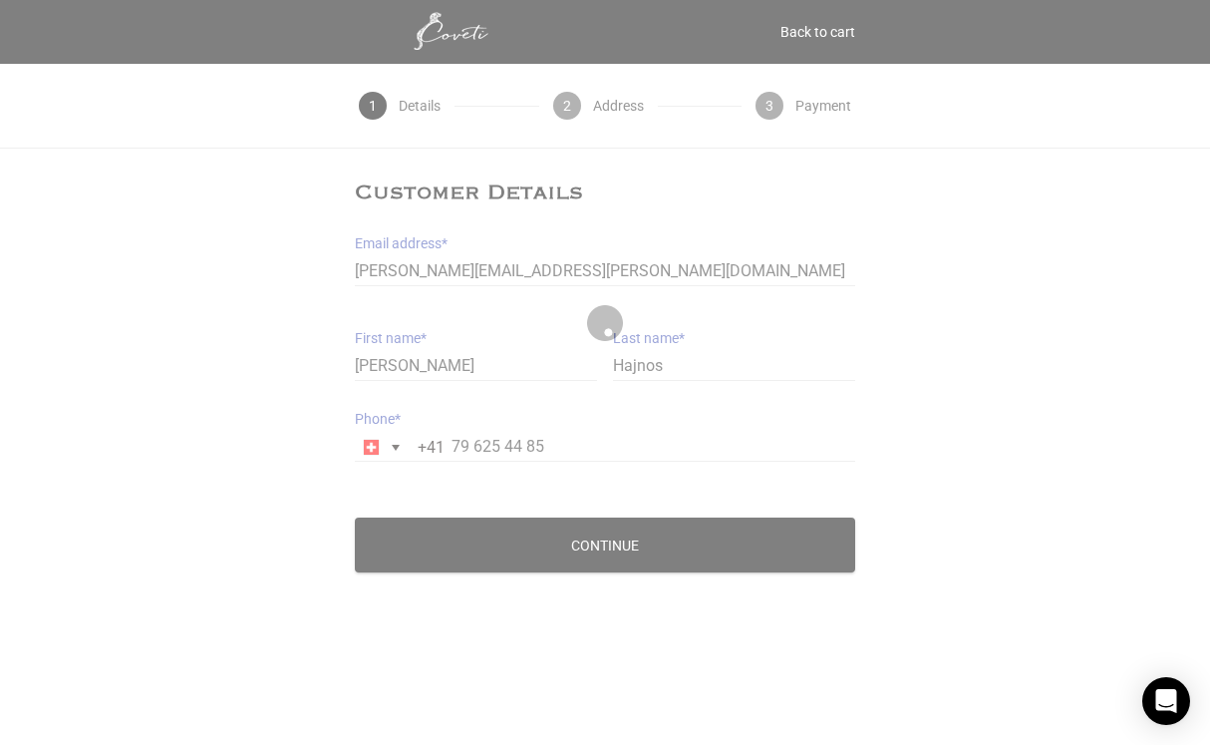
scroll to position [0, 0]
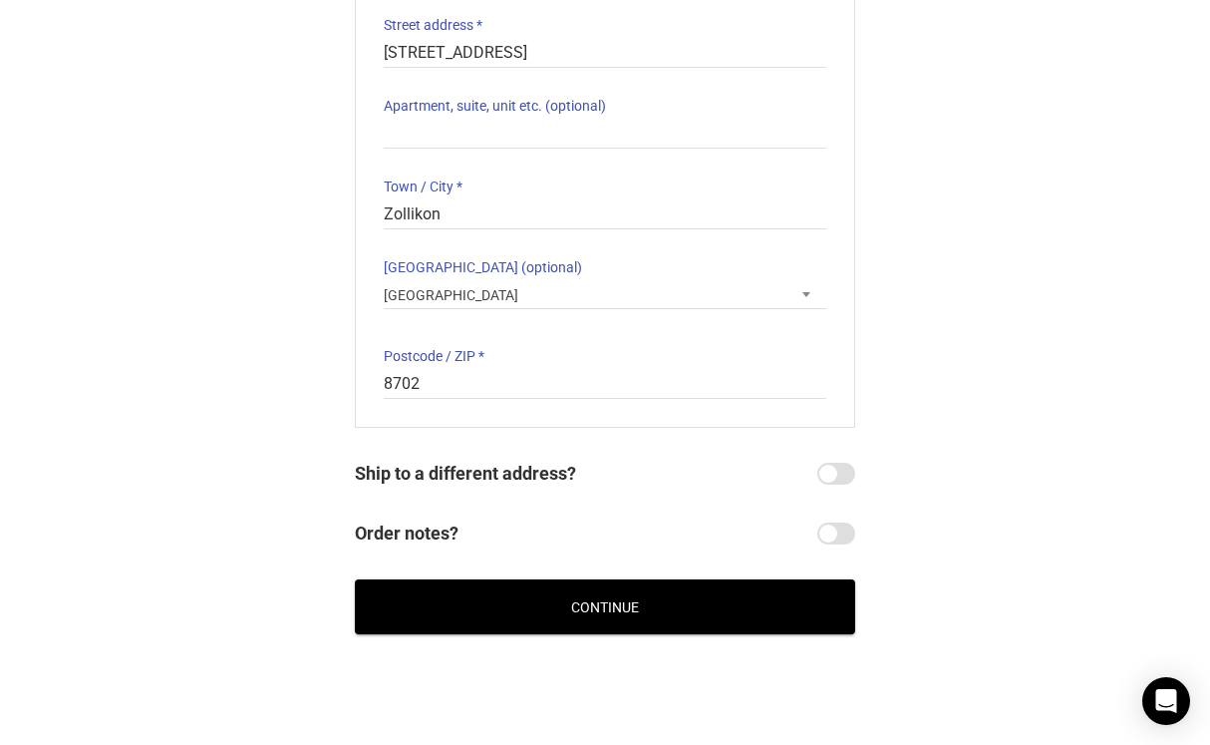
scroll to position [413, 0]
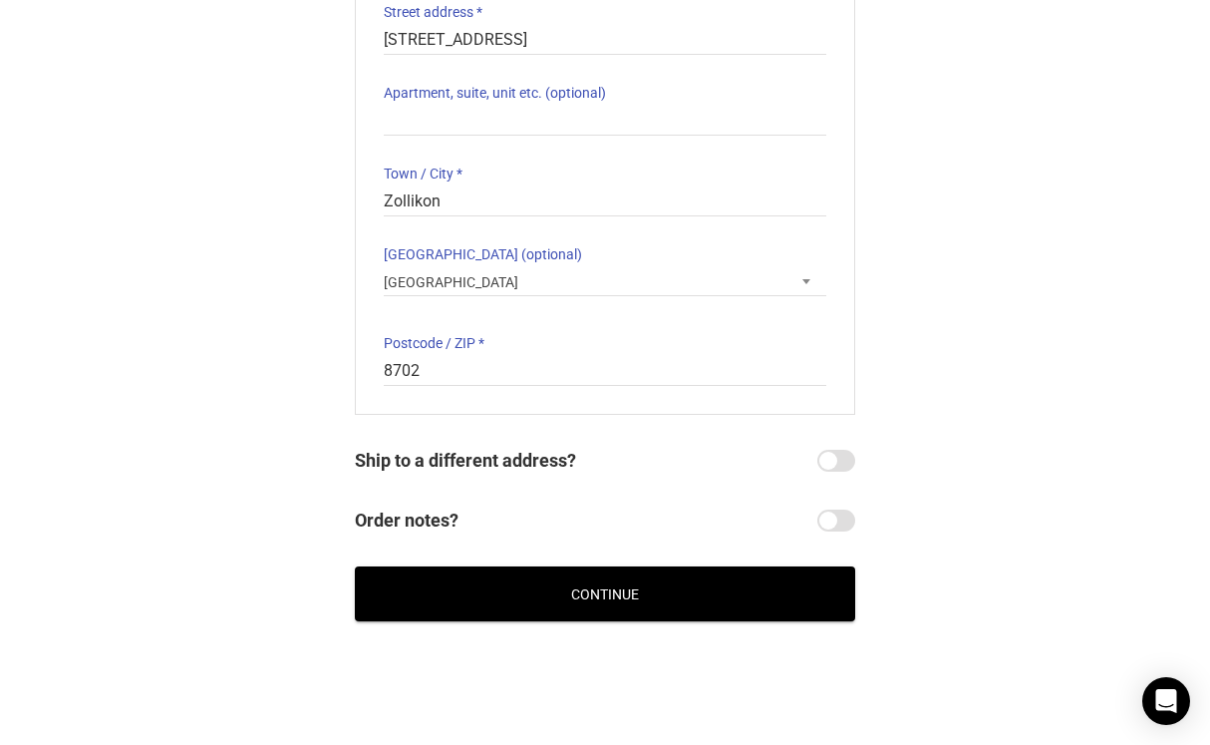
click at [436, 582] on button "Continue" at bounding box center [605, 593] width 500 height 55
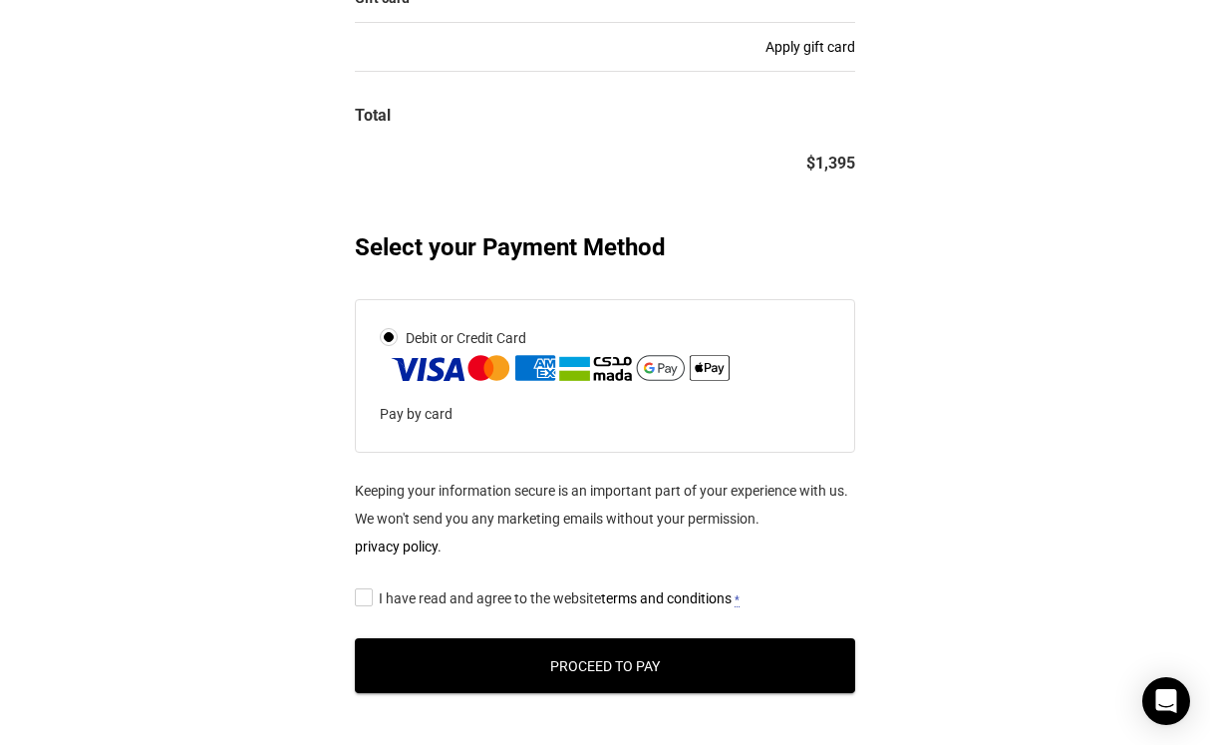
scroll to position [752, 0]
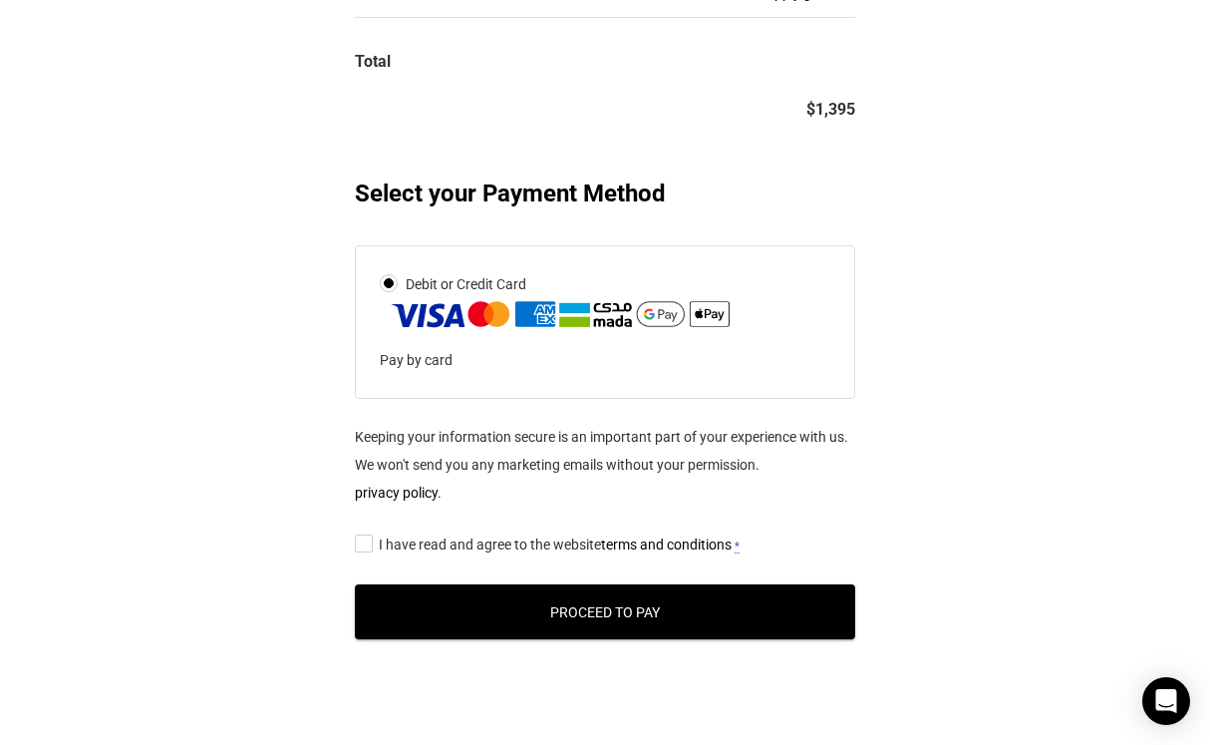
click at [367, 542] on input "I have read and agree to the website terms and conditions *" at bounding box center [361, 542] width 13 height 0
click at [410, 608] on button "Proceed to Pay" at bounding box center [605, 611] width 500 height 55
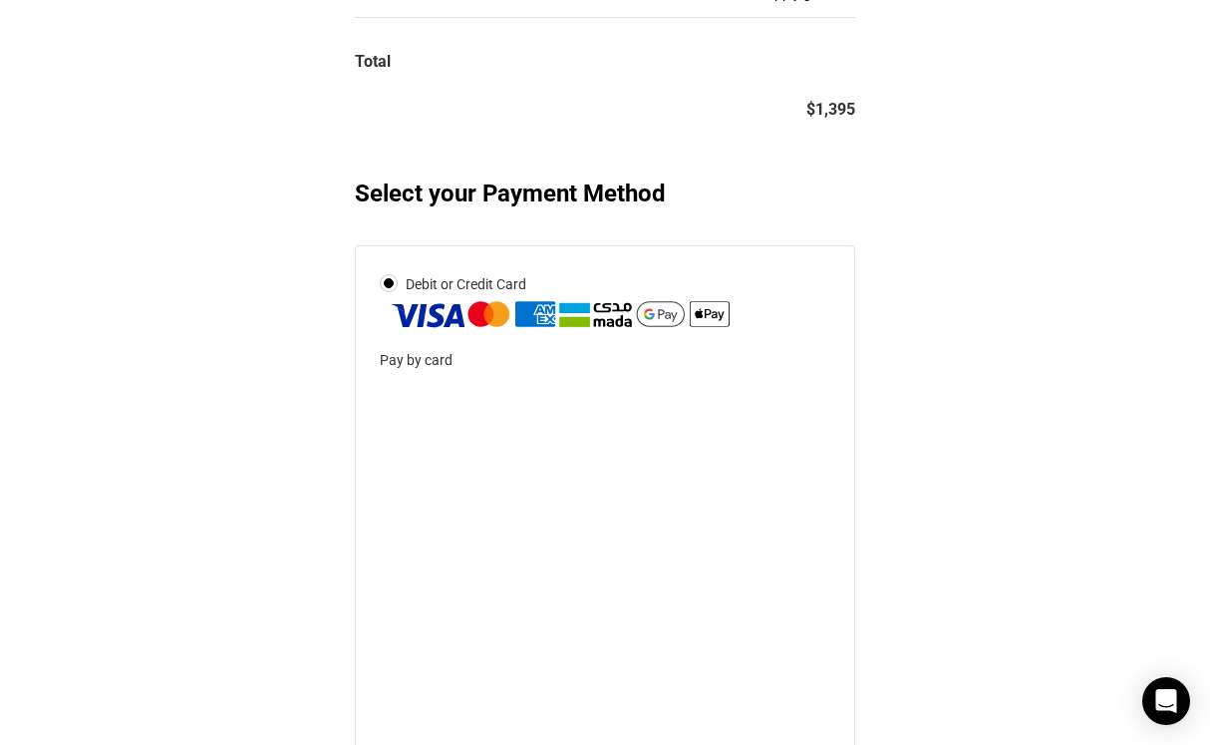
click at [355, 633] on ul "Debit or Credit Card Pay by card" at bounding box center [605, 630] width 500 height 771
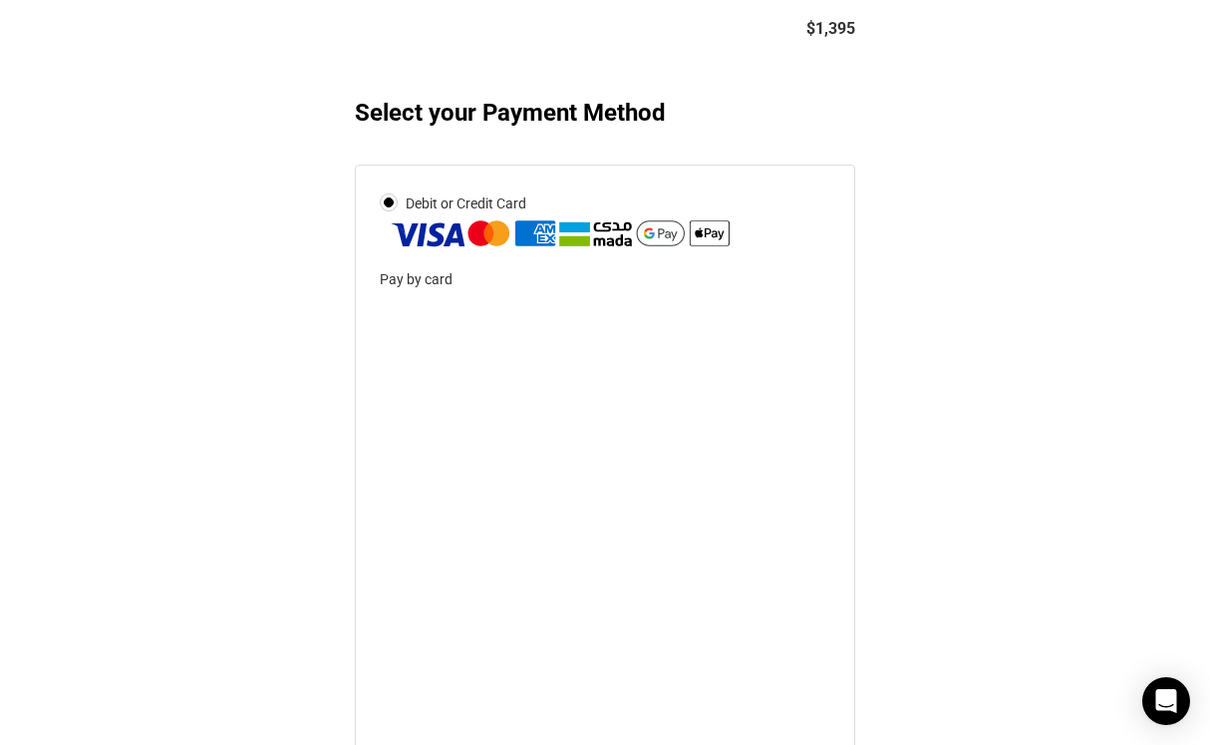
scroll to position [874, 0]
